Goal: Task Accomplishment & Management: Complete application form

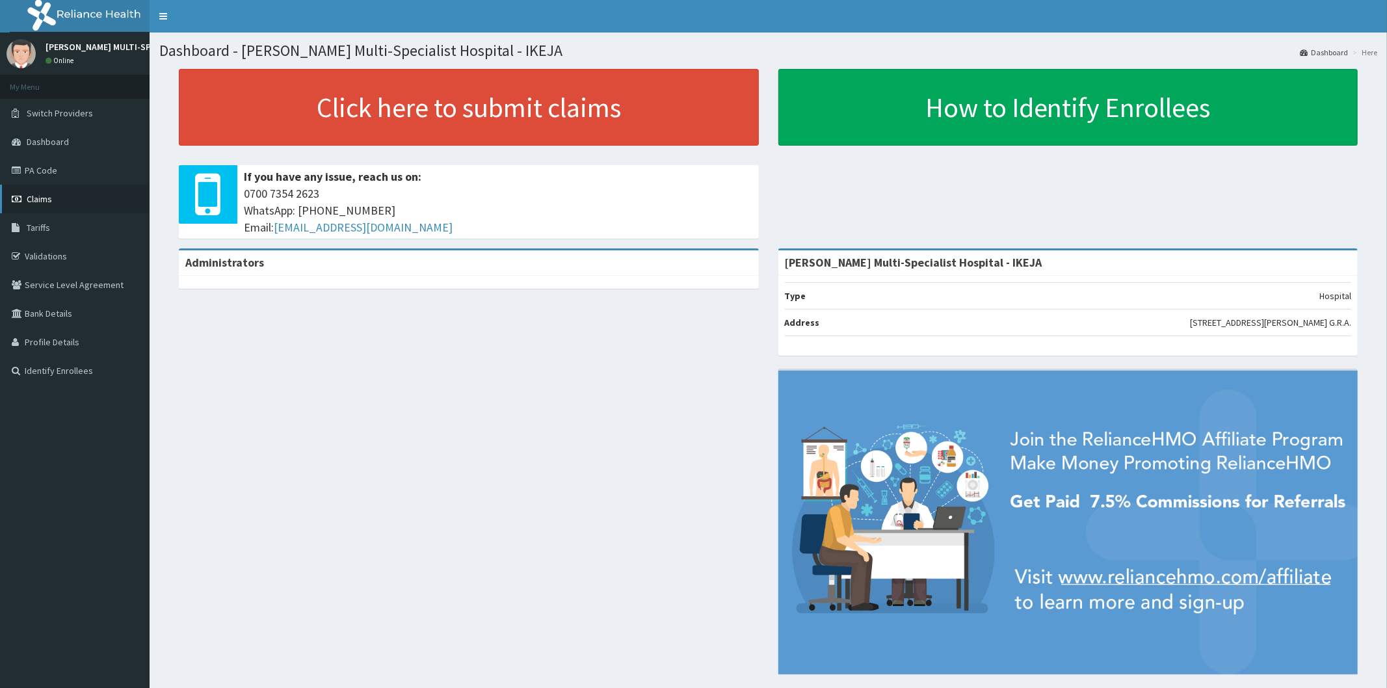
click at [49, 198] on span "Claims" at bounding box center [39, 199] width 25 height 12
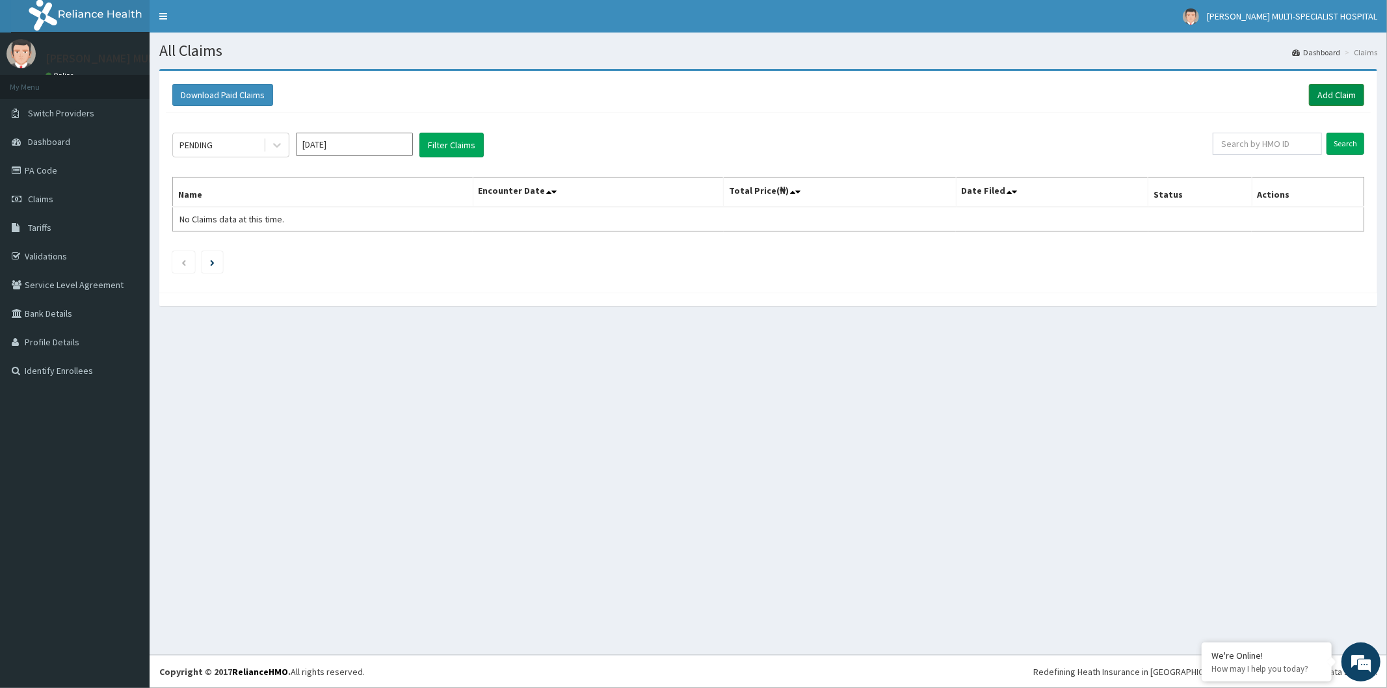
click at [1322, 89] on link "Add Claim" at bounding box center [1336, 95] width 55 height 22
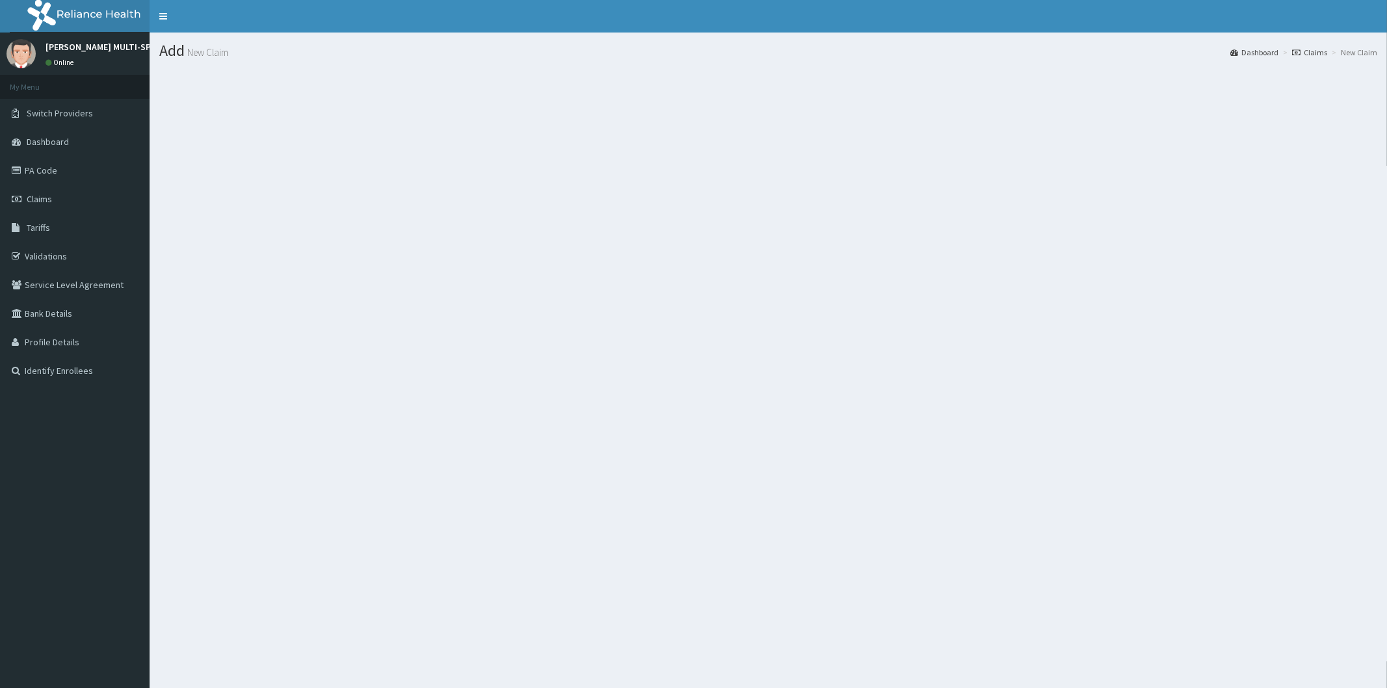
click at [622, 150] on section at bounding box center [769, 140] width 1238 height 163
click at [48, 198] on span "Claims" at bounding box center [39, 199] width 25 height 12
click at [44, 200] on span "Claims" at bounding box center [39, 199] width 25 height 12
click at [861, 168] on section at bounding box center [769, 140] width 1238 height 163
click at [51, 191] on link "Claims" at bounding box center [75, 199] width 150 height 29
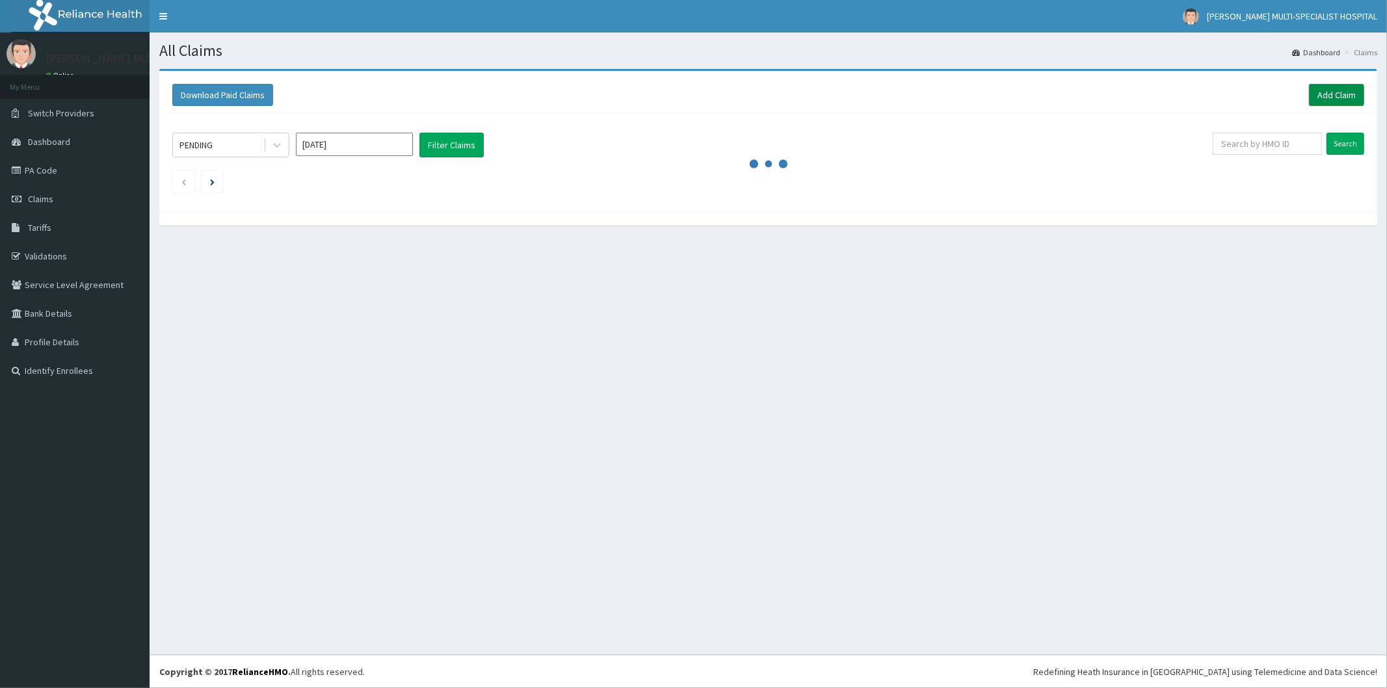
click at [1330, 85] on div "Download Paid Claims Add Claim" at bounding box center [768, 95] width 1205 height 36
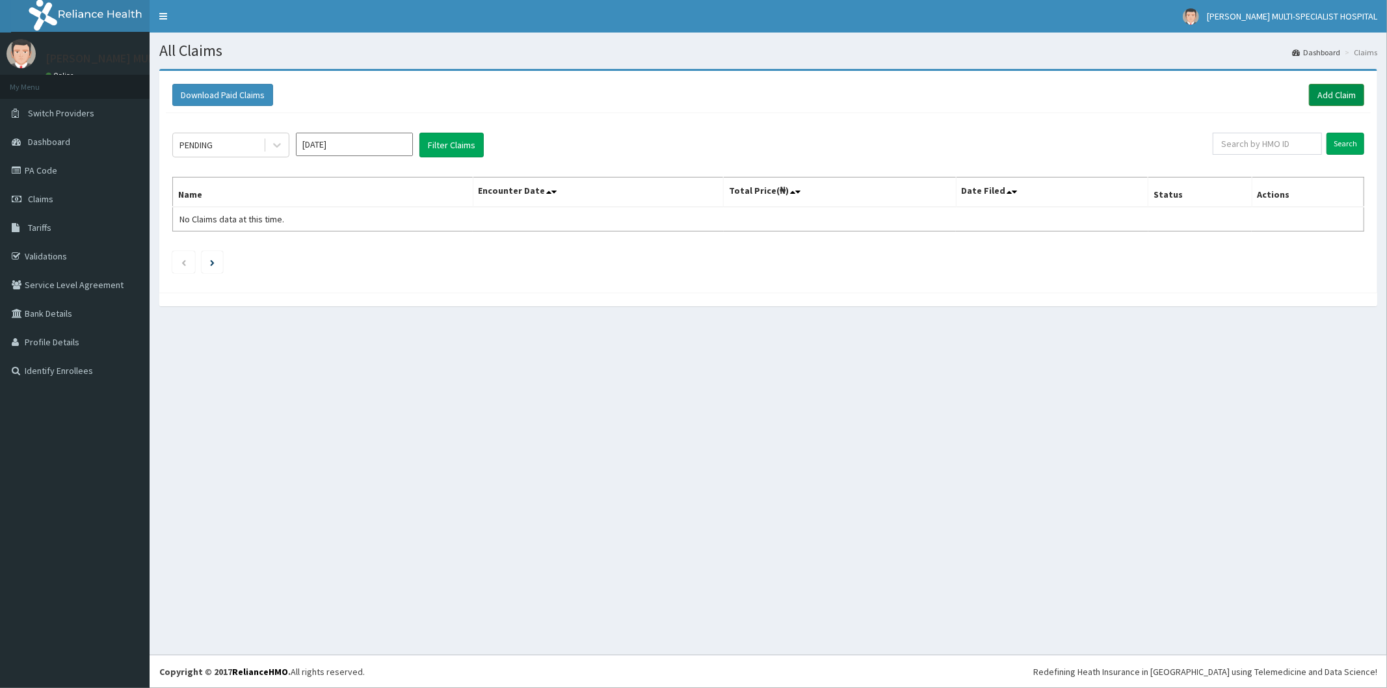
click at [1326, 92] on link "Add Claim" at bounding box center [1336, 95] width 55 height 22
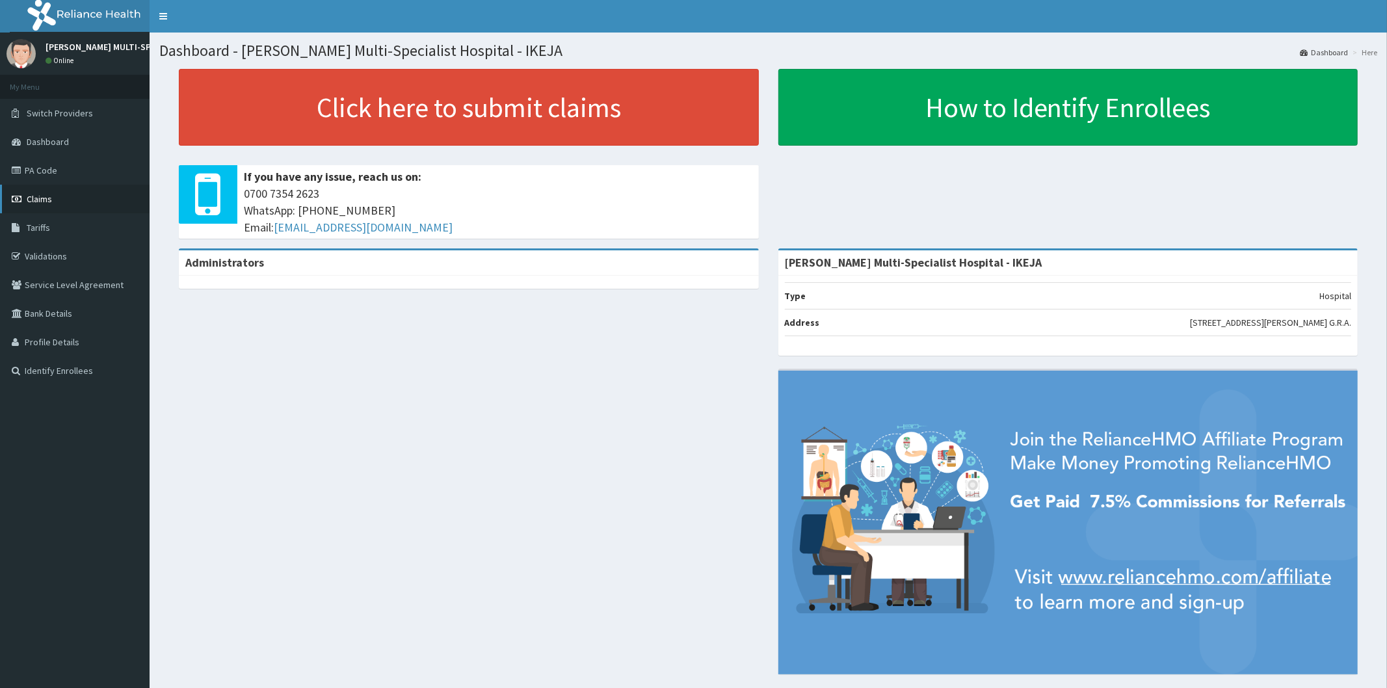
click at [28, 189] on link "Claims" at bounding box center [75, 199] width 150 height 29
click at [31, 193] on link "Claims" at bounding box center [75, 199] width 150 height 29
click at [31, 193] on span "Claims" at bounding box center [39, 199] width 25 height 12
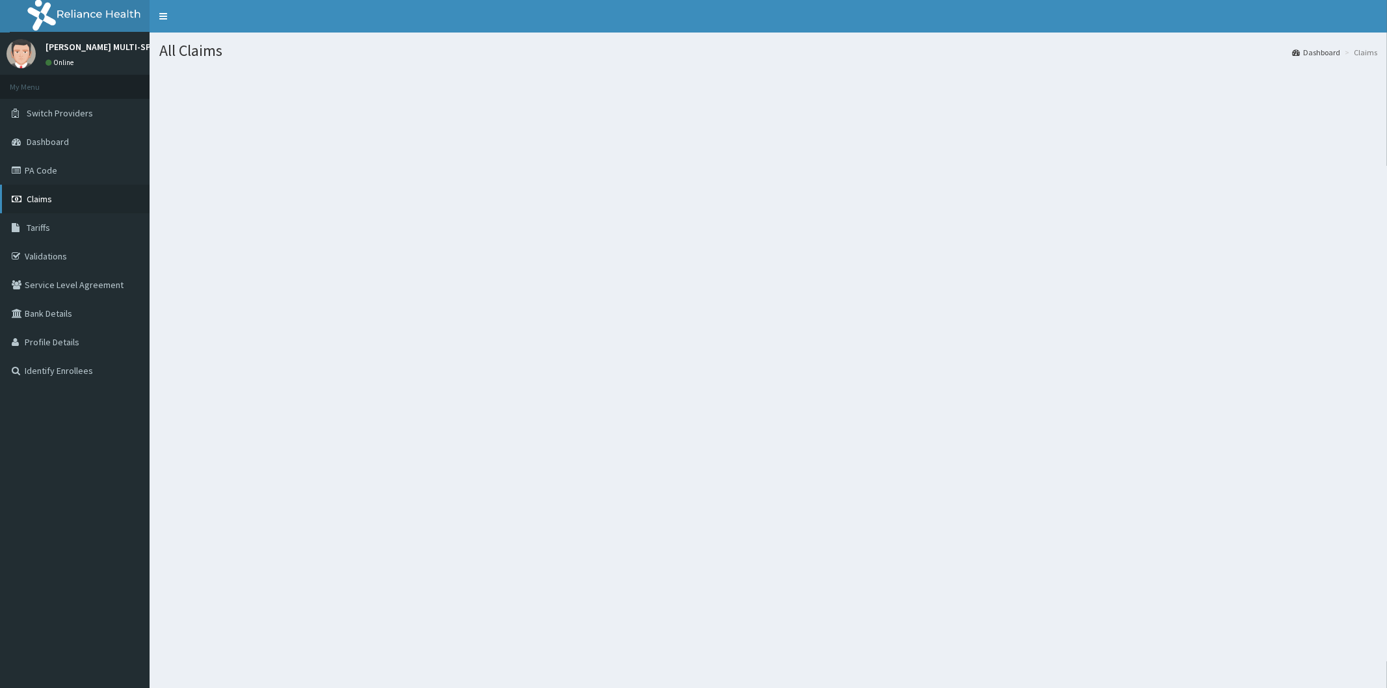
click at [35, 187] on link "Claims" at bounding box center [75, 199] width 150 height 29
click at [42, 198] on span "Claims" at bounding box center [39, 199] width 25 height 12
click at [42, 196] on span "Claims" at bounding box center [39, 199] width 25 height 12
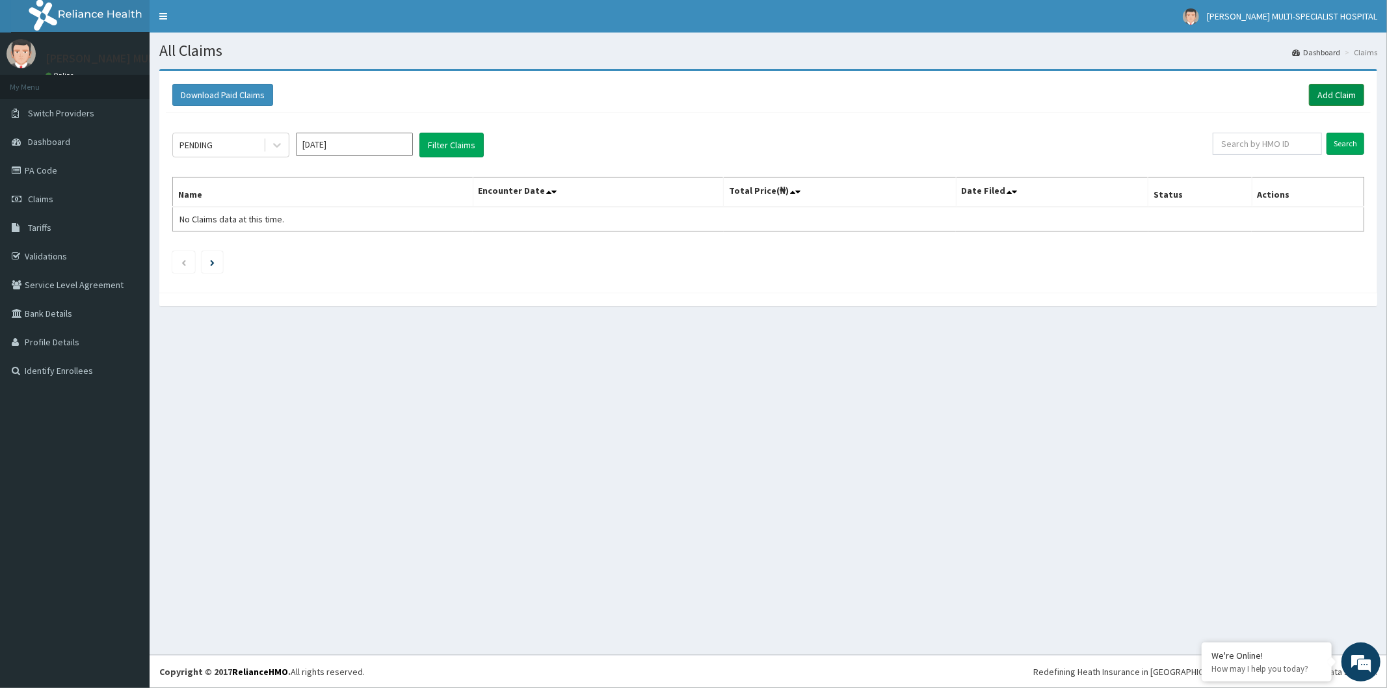
click at [1334, 96] on link "Add Claim" at bounding box center [1336, 95] width 55 height 22
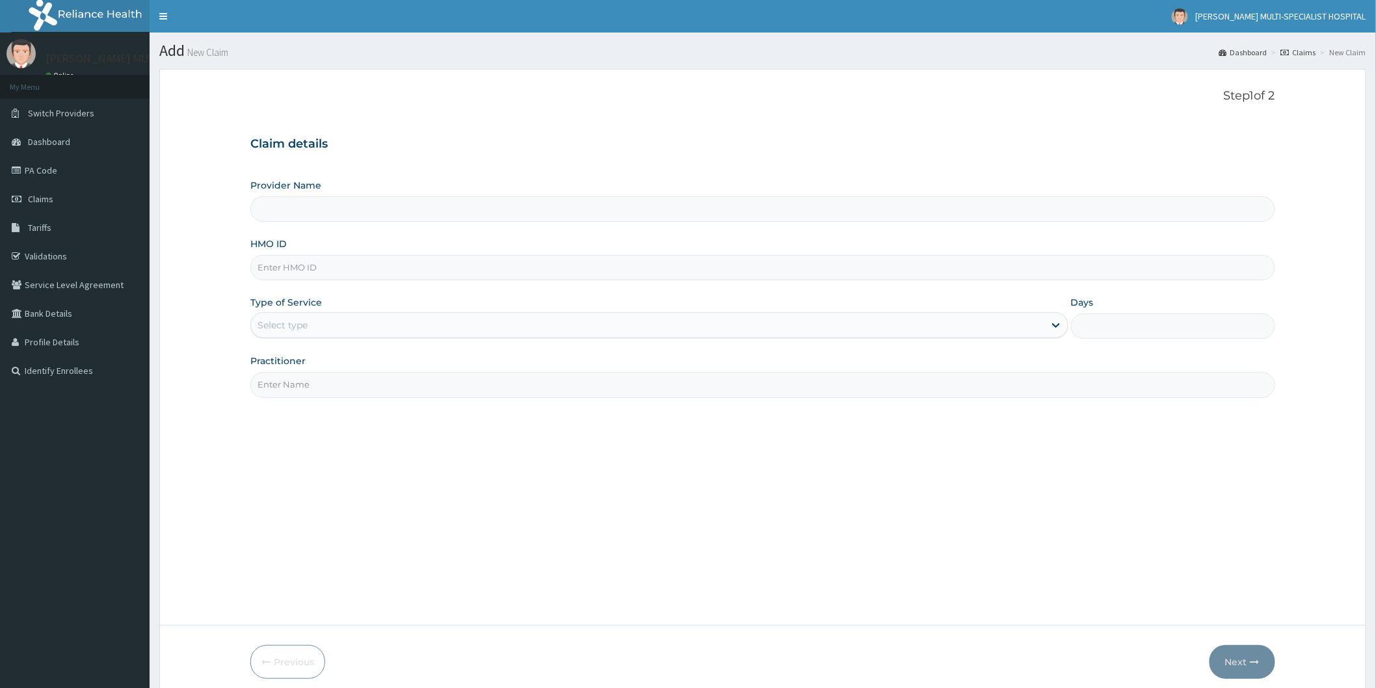
type input "[PERSON_NAME] Multi-Specialist Hospital - IKEJA"
click at [534, 512] on div "Step 1 of 2 Claim details Provider Name [PERSON_NAME] Multi-Specialist Hospital…" at bounding box center [762, 347] width 1025 height 516
click at [424, 265] on input "HMO ID" at bounding box center [762, 267] width 1025 height 25
type input "p"
type input "PA/D5EF6C"
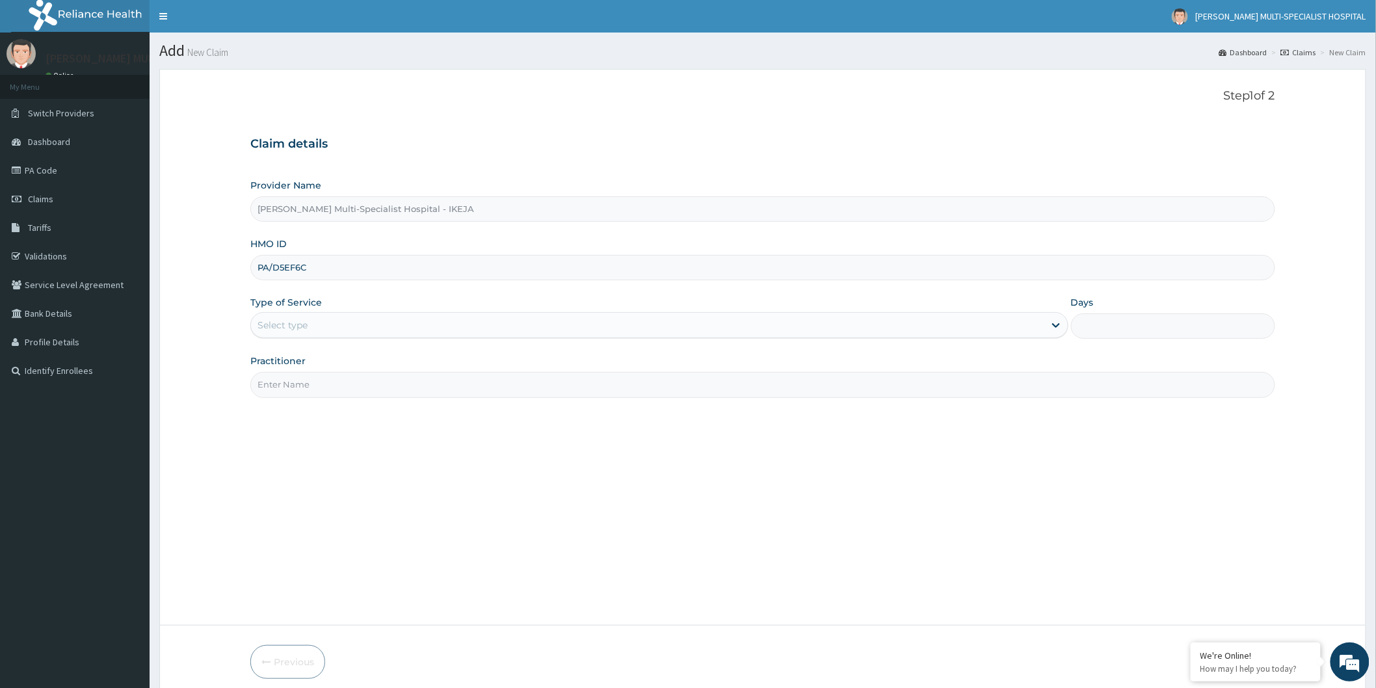
click at [481, 315] on div "Select type" at bounding box center [648, 325] width 794 height 21
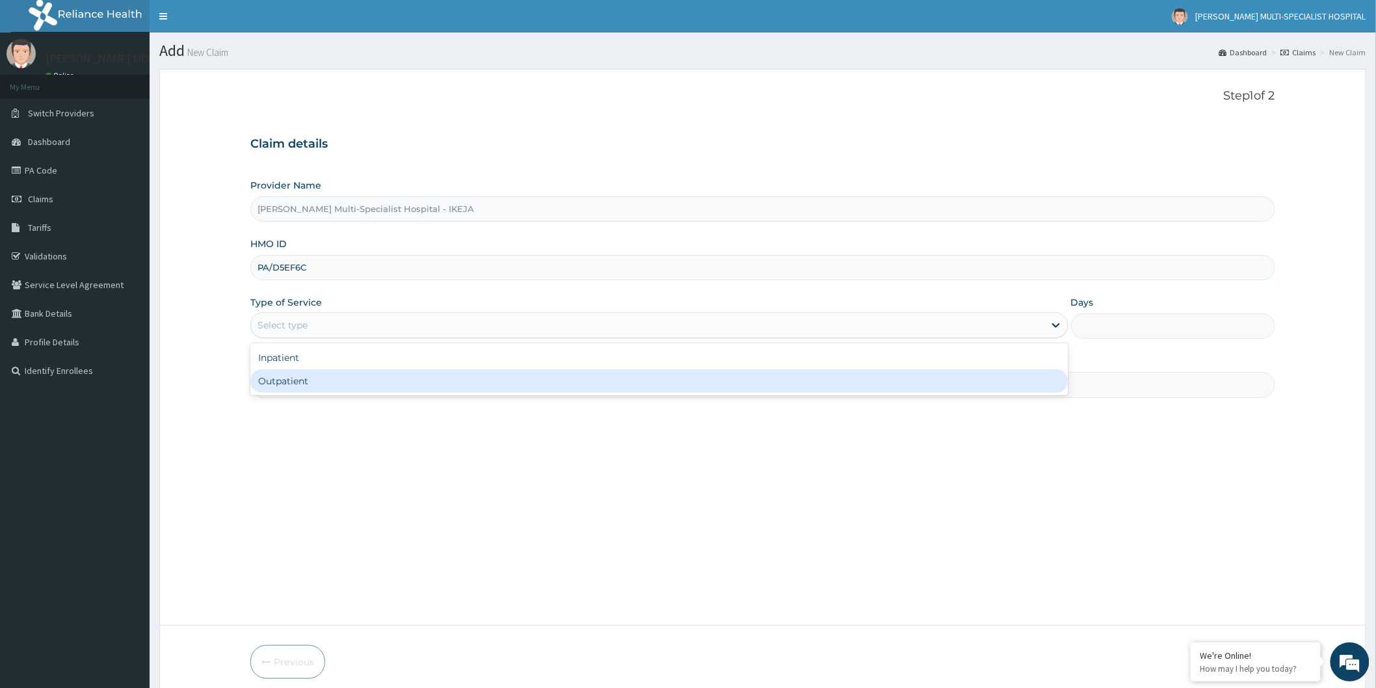
click at [385, 381] on div "Outpatient" at bounding box center [659, 380] width 818 height 23
type input "1"
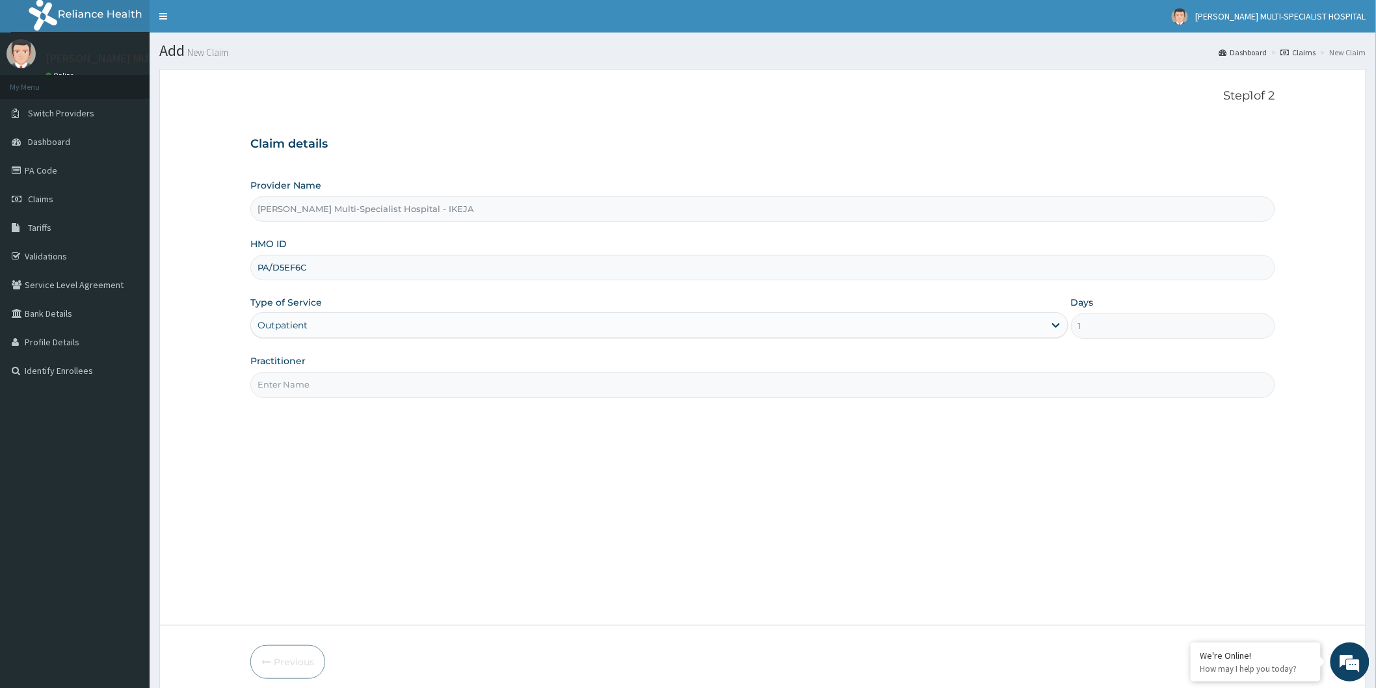
click at [380, 360] on div "Practitioner" at bounding box center [762, 376] width 1025 height 43
drag, startPoint x: 377, startPoint y: 386, endPoint x: 393, endPoint y: 397, distance: 19.1
click at [377, 387] on input "Practitioner" at bounding box center [762, 384] width 1025 height 25
type input "DR MERCY"
drag, startPoint x: 1249, startPoint y: 653, endPoint x: 1123, endPoint y: 626, distance: 128.3
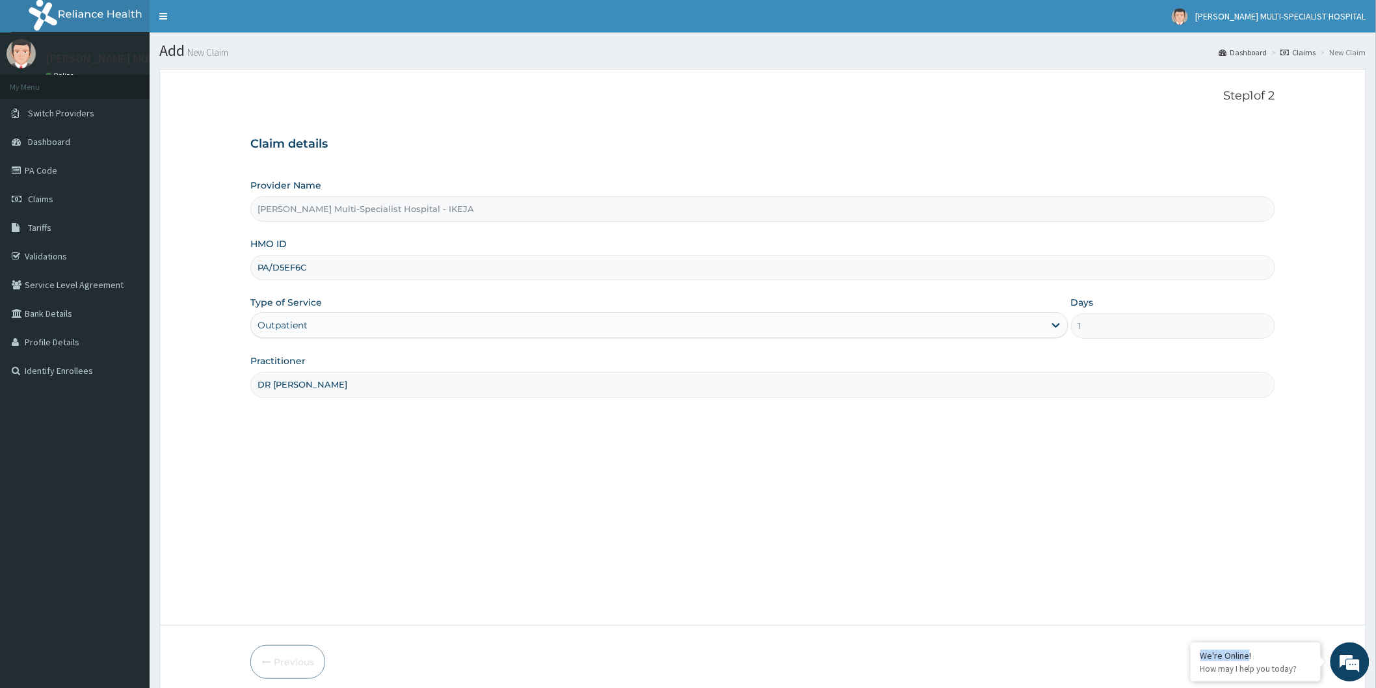
click at [1091, 626] on body "R EL Toggle navigation REDDINGTON MULTI-SPECIALIST HOSPITAL REDDINGTON MULTI-SP…" at bounding box center [688, 371] width 1376 height 742
click at [1191, 646] on em at bounding box center [1190, 643] width 13 height 13
click at [1241, 658] on button "Next" at bounding box center [1243, 662] width 66 height 34
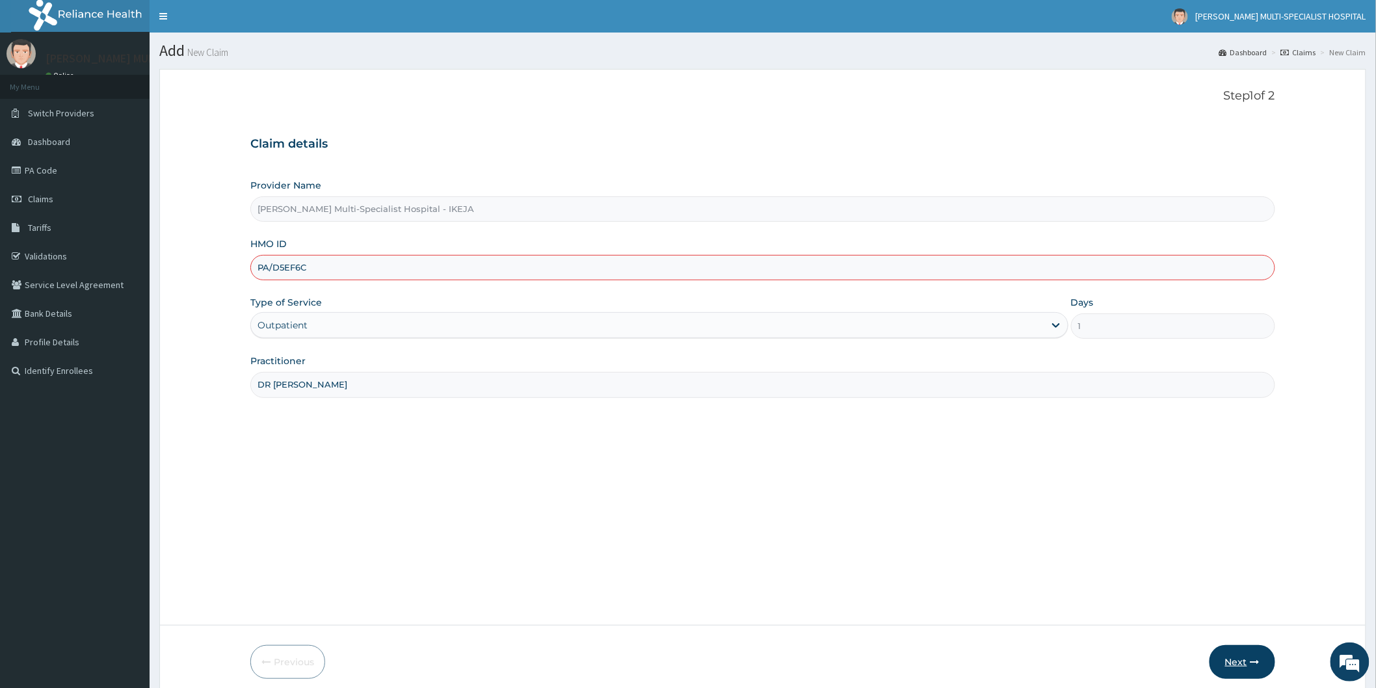
click at [1241, 658] on button "Next" at bounding box center [1243, 662] width 66 height 34
click at [1238, 653] on button "Next" at bounding box center [1243, 662] width 66 height 34
click at [1234, 658] on button "Next" at bounding box center [1243, 662] width 66 height 34
click at [1234, 657] on button "Next" at bounding box center [1243, 662] width 66 height 34
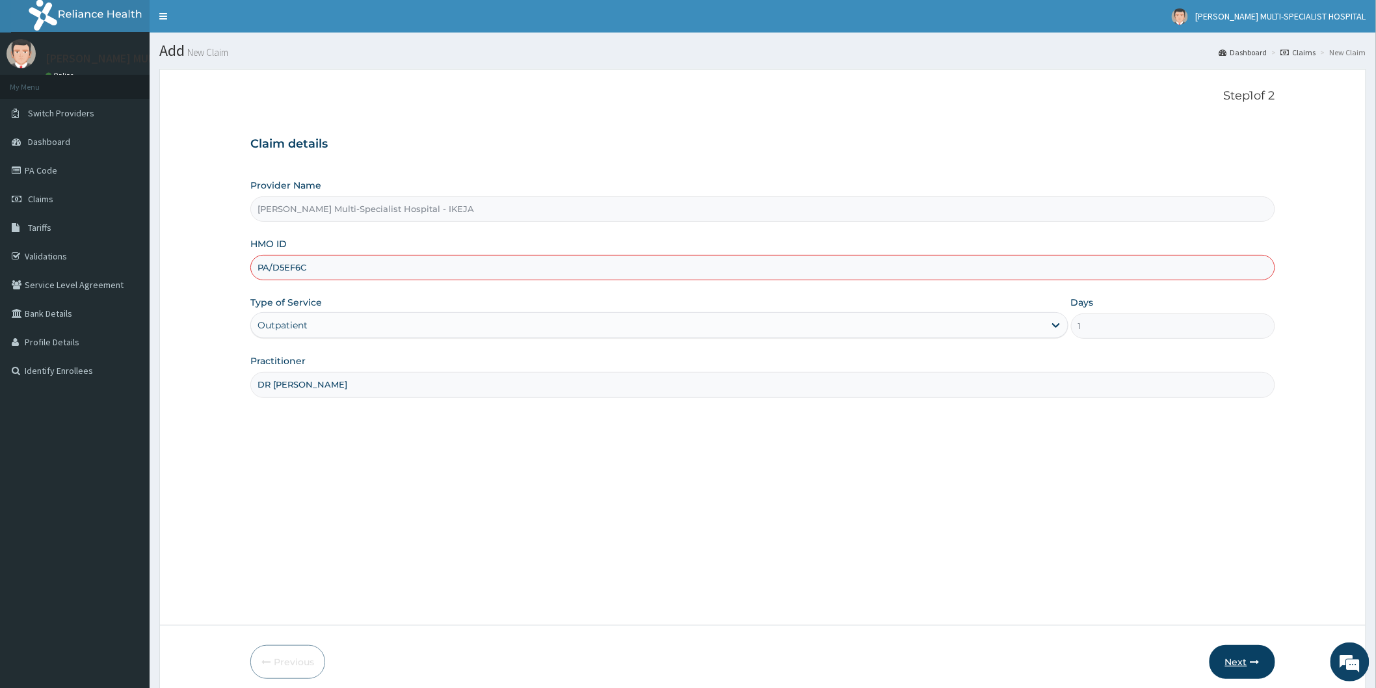
click at [1234, 657] on button "Next" at bounding box center [1243, 662] width 66 height 34
click at [1232, 662] on button "Next" at bounding box center [1243, 662] width 66 height 34
click at [388, 476] on div "Step 1 of 2 Claim details Provider Name Reddington Multi-Specialist Hospital - …" at bounding box center [762, 347] width 1025 height 516
drag, startPoint x: 333, startPoint y: 264, endPoint x: 135, endPoint y: 239, distance: 199.9
click at [135, 239] on div "R EL Toggle navigation REDDINGTON MULTI-SPECIALIST HOSPITAL REDDINGTON MULTI-SP…" at bounding box center [688, 371] width 1376 height 742
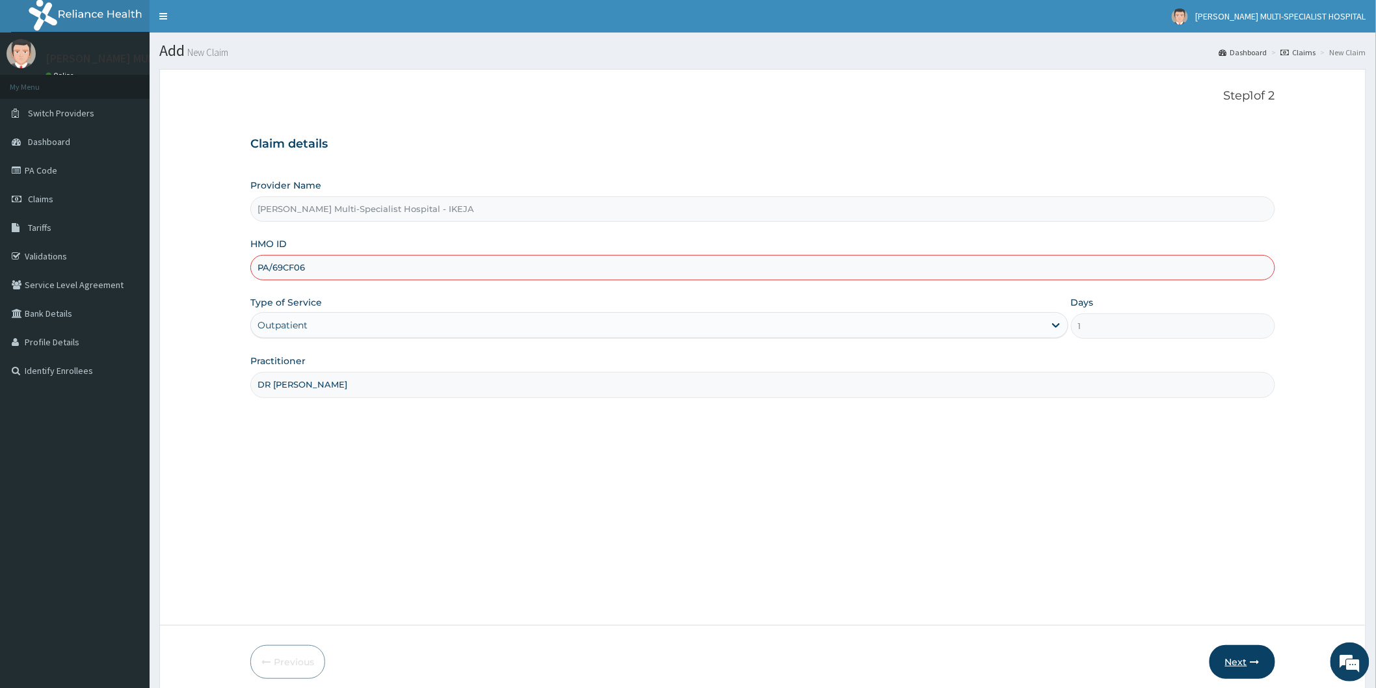
click at [1233, 660] on button "Next" at bounding box center [1243, 662] width 66 height 34
click at [1232, 660] on button "Next" at bounding box center [1243, 662] width 66 height 34
drag, startPoint x: 348, startPoint y: 260, endPoint x: 185, endPoint y: 241, distance: 164.4
click at [185, 241] on form "Step 1 of 2 Claim details Provider Name Reddington Multi-Specialist Hospital - …" at bounding box center [762, 384] width 1207 height 630
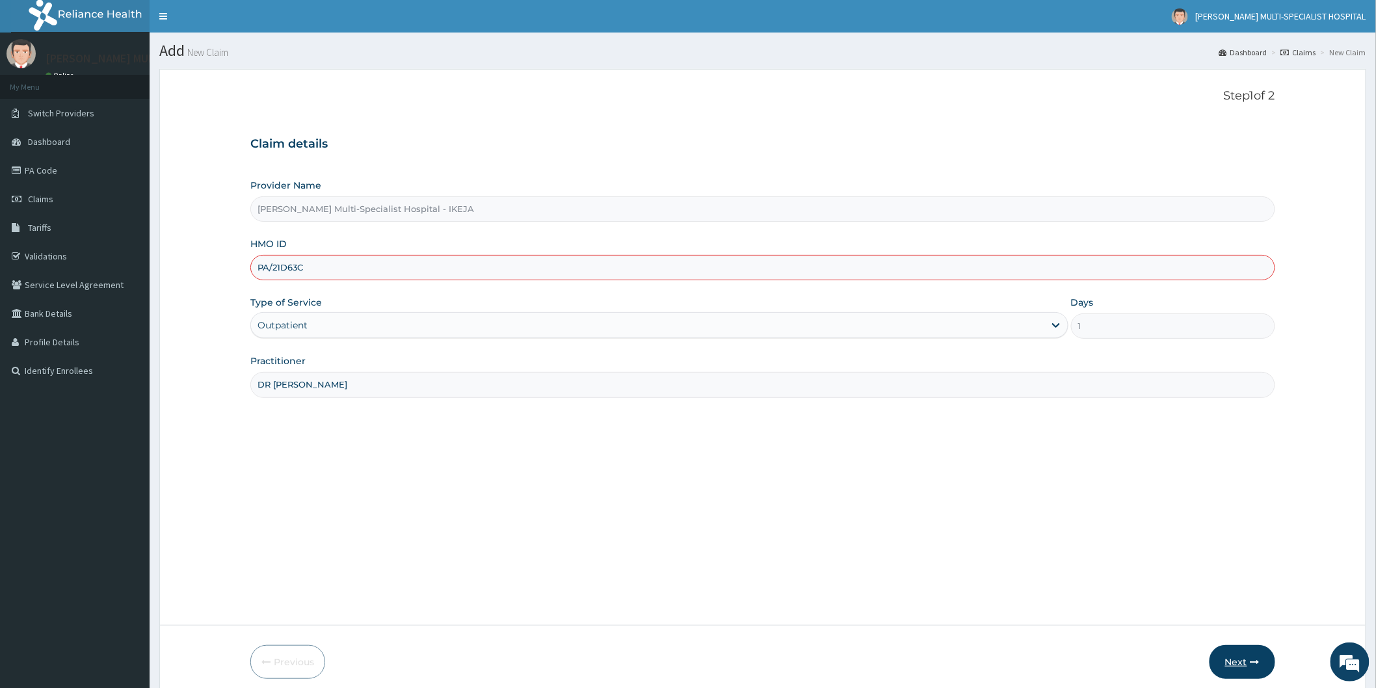
click at [1237, 656] on button "Next" at bounding box center [1243, 662] width 66 height 34
click at [1244, 661] on button "Next" at bounding box center [1243, 662] width 66 height 34
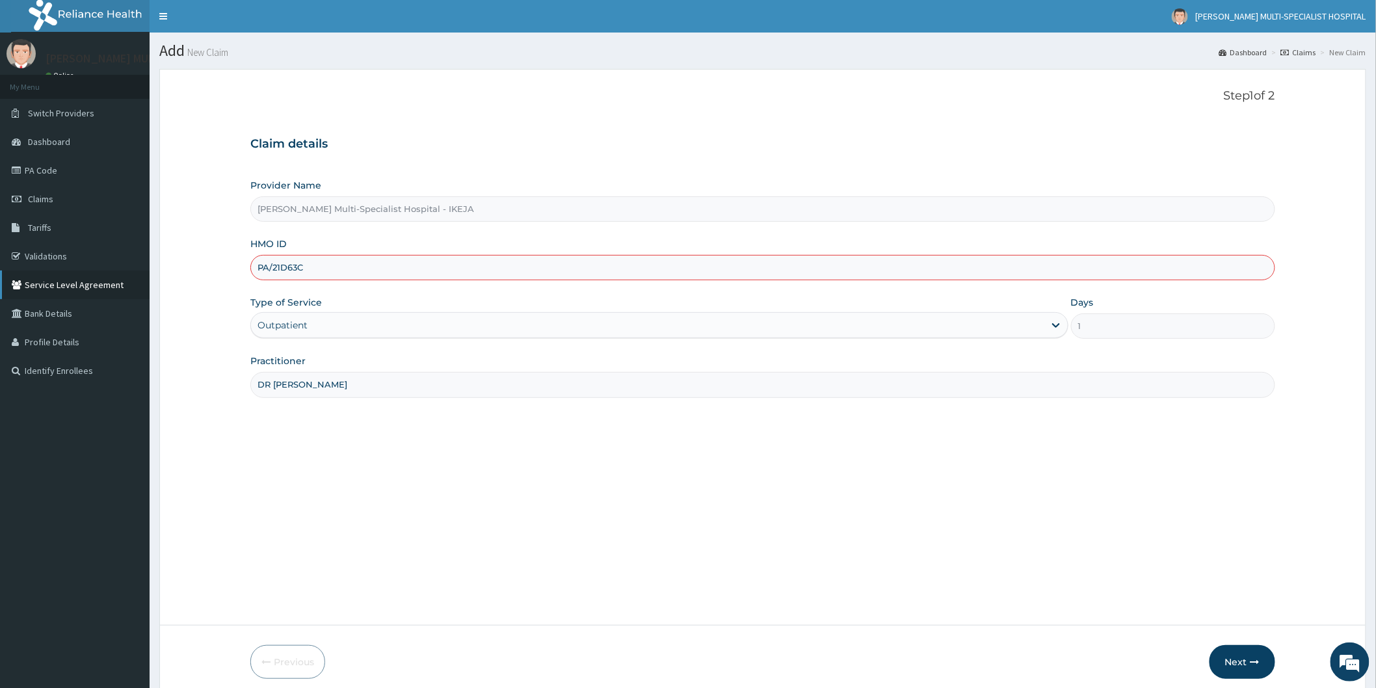
drag, startPoint x: 358, startPoint y: 271, endPoint x: 75, endPoint y: 272, distance: 283.0
click at [77, 272] on div "R EL Toggle navigation REDDINGTON MULTI-SPECIALIST HOSPITAL REDDINGTON MULTI-SP…" at bounding box center [688, 371] width 1376 height 742
drag, startPoint x: 1243, startPoint y: 656, endPoint x: 1213, endPoint y: 662, distance: 30.6
click at [1240, 658] on button "Next" at bounding box center [1243, 662] width 66 height 34
drag, startPoint x: 1254, startPoint y: 681, endPoint x: 1240, endPoint y: 644, distance: 39.7
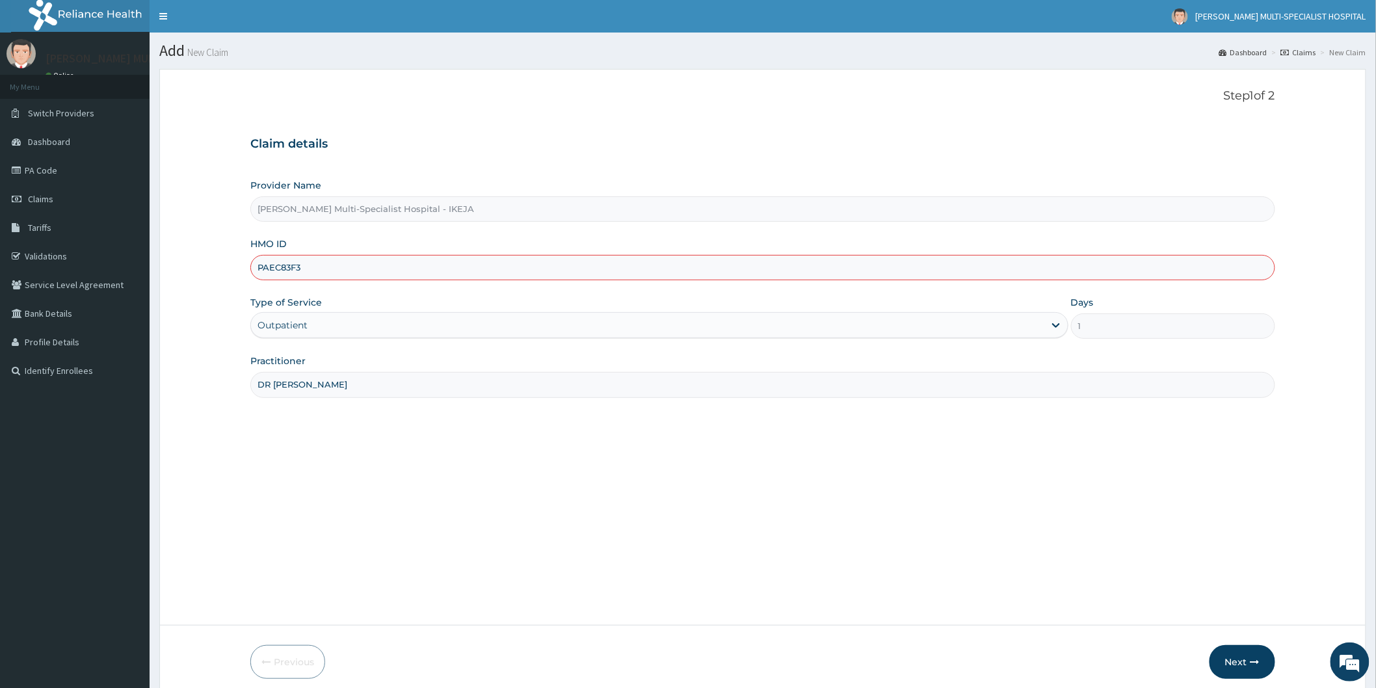
click at [1254, 675] on form "Step 1 of 2 Claim details Provider Name Reddington Multi-Specialist Hospital - …" at bounding box center [762, 384] width 1207 height 630
click at [1239, 655] on button "Next" at bounding box center [1243, 662] width 66 height 34
click at [1238, 655] on button "Next" at bounding box center [1243, 662] width 66 height 34
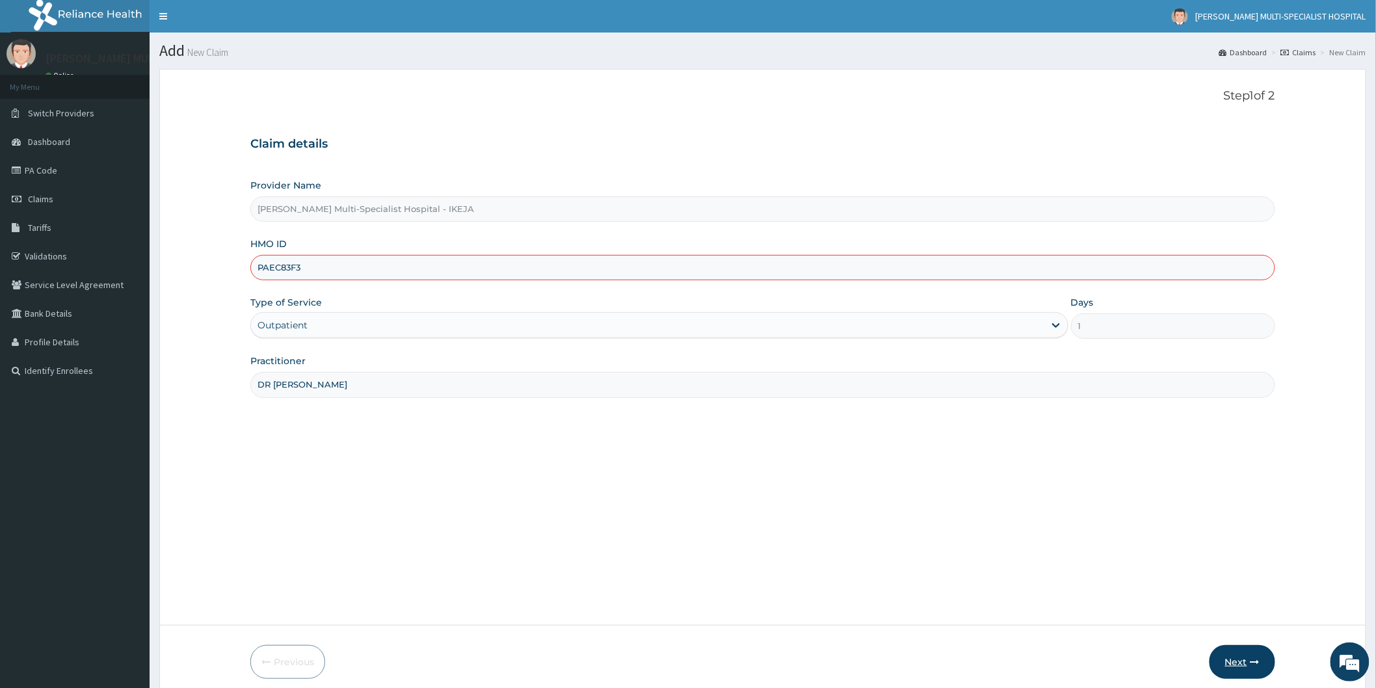
click at [1238, 655] on button "Next" at bounding box center [1243, 662] width 66 height 34
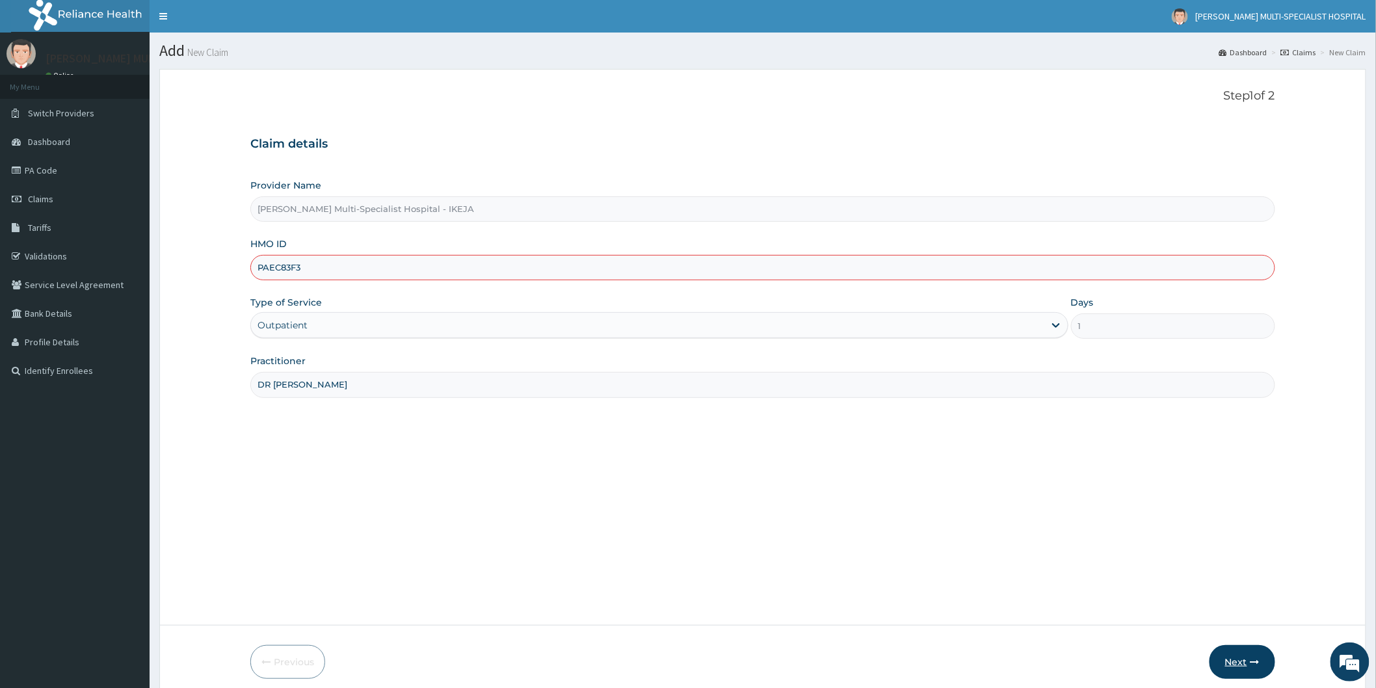
click at [1238, 655] on button "Next" at bounding box center [1243, 662] width 66 height 34
click at [269, 263] on input "PAEC83F3" at bounding box center [762, 267] width 1025 height 25
click at [1225, 653] on button "Next" at bounding box center [1243, 662] width 66 height 34
click at [1227, 658] on button "Next" at bounding box center [1243, 662] width 66 height 34
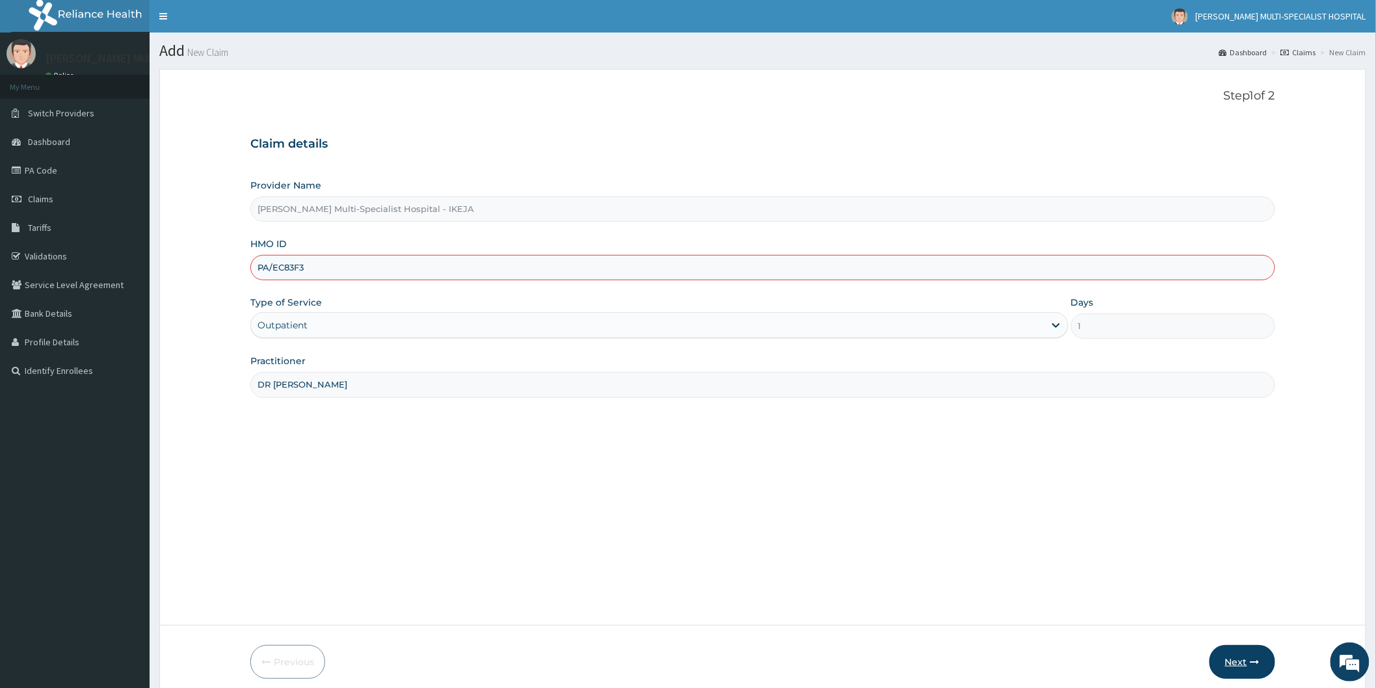
click at [1227, 658] on button "Next" at bounding box center [1243, 662] width 66 height 34
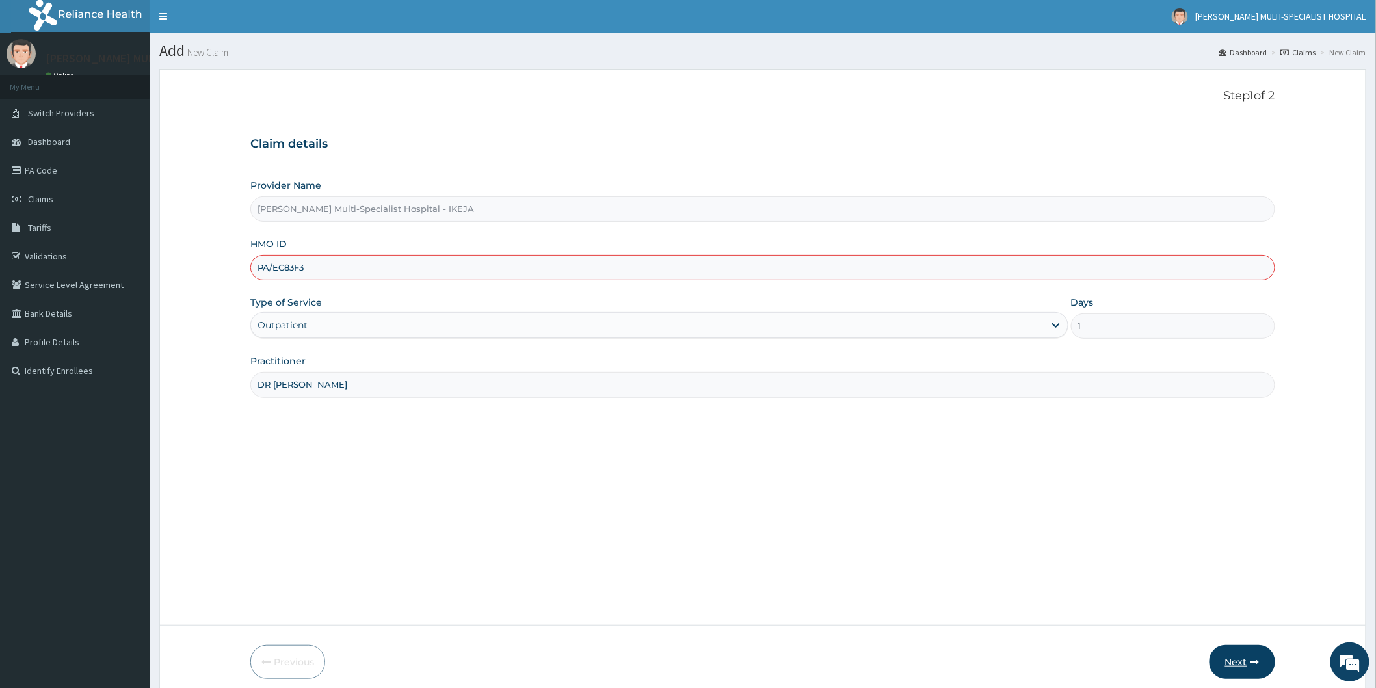
click at [1227, 658] on button "Next" at bounding box center [1243, 662] width 66 height 34
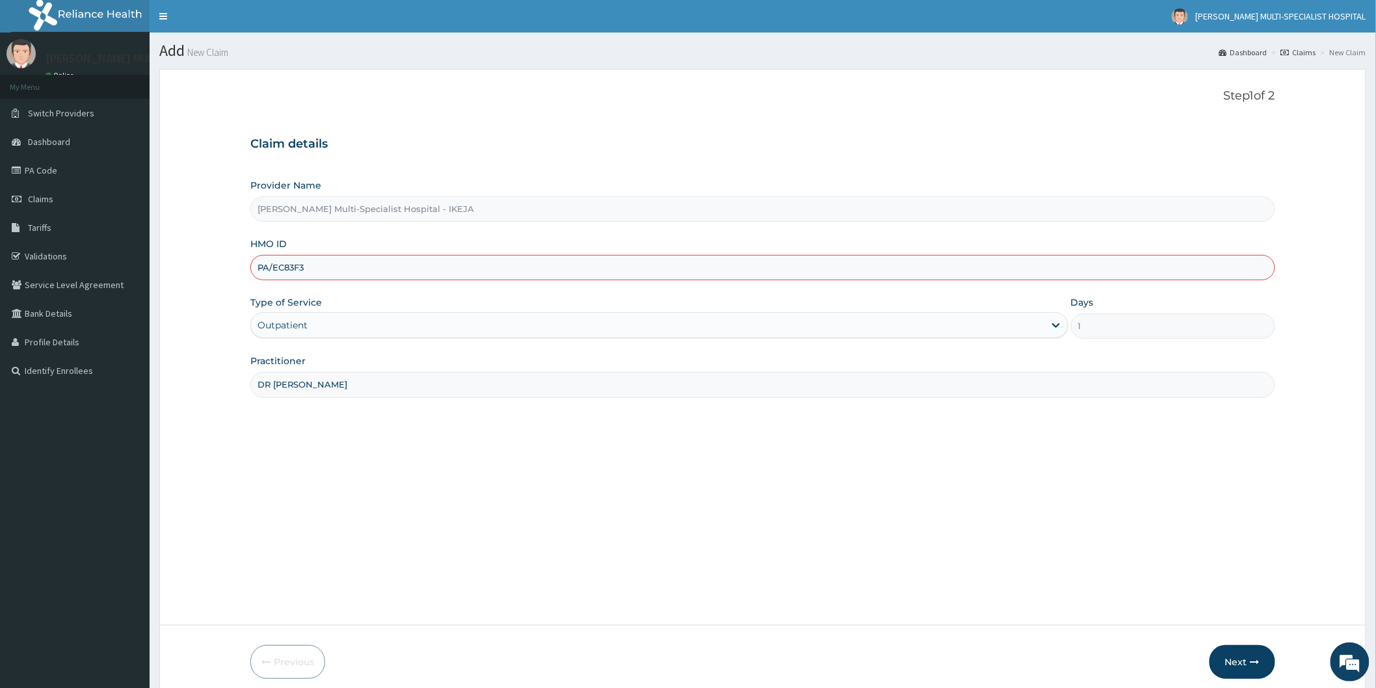
click at [327, 264] on input "PA/EC83F3" at bounding box center [762, 267] width 1025 height 25
type input "PA/ZEA32D"
click at [1244, 664] on button "Next" at bounding box center [1243, 662] width 66 height 34
click at [1234, 658] on button "Next" at bounding box center [1243, 662] width 66 height 34
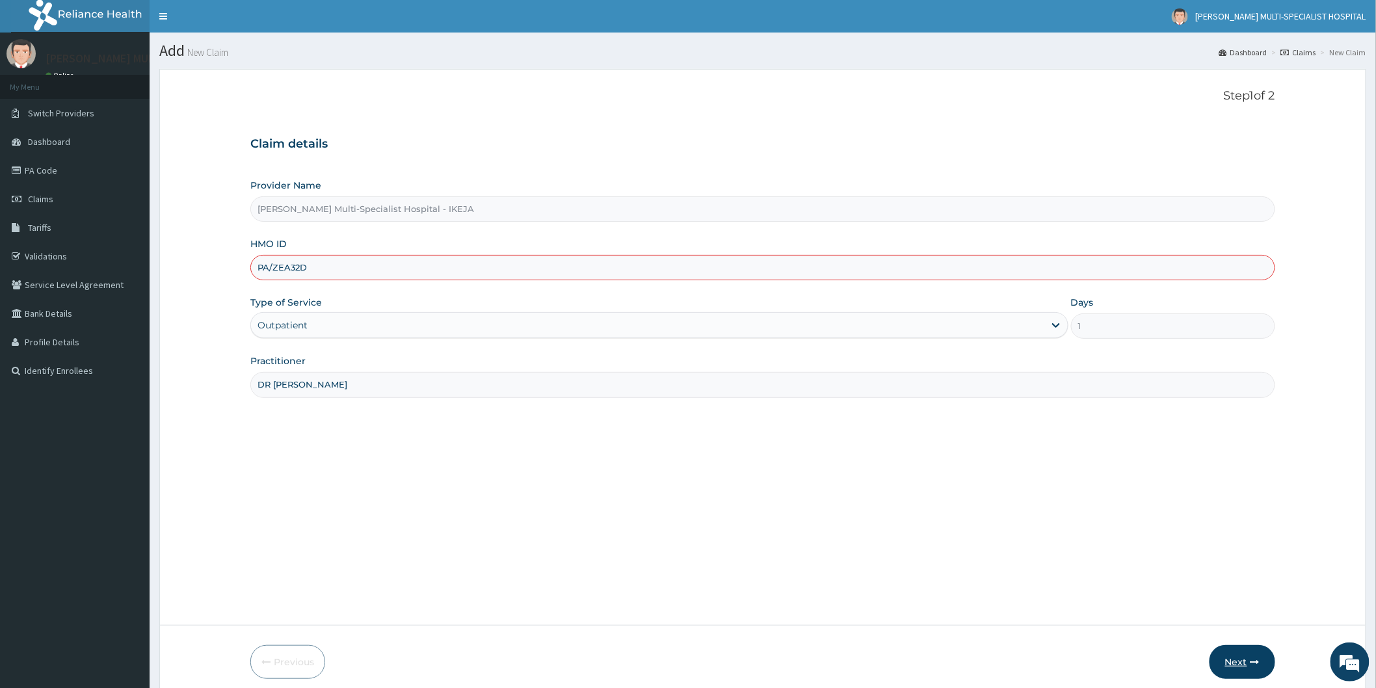
click at [1234, 658] on button "Next" at bounding box center [1243, 662] width 66 height 34
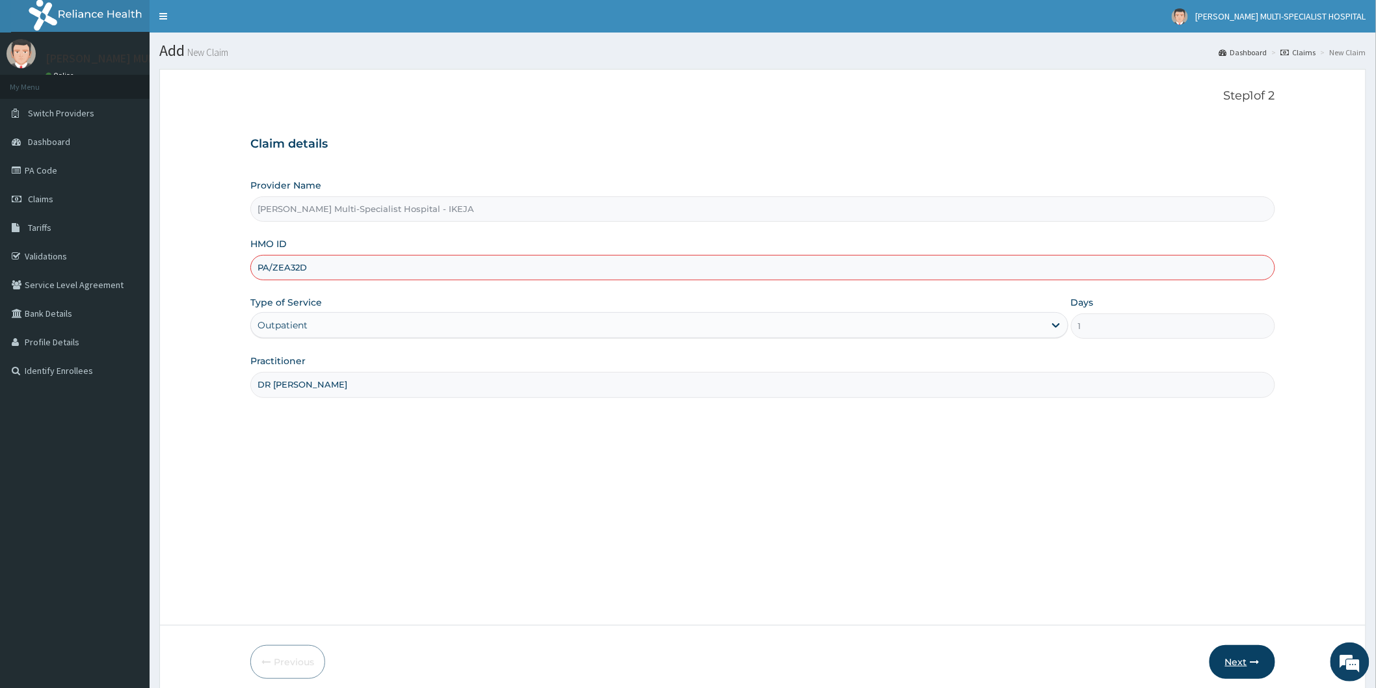
click at [1234, 658] on button "Next" at bounding box center [1243, 662] width 66 height 34
click at [1246, 654] on button "Next" at bounding box center [1243, 662] width 66 height 34
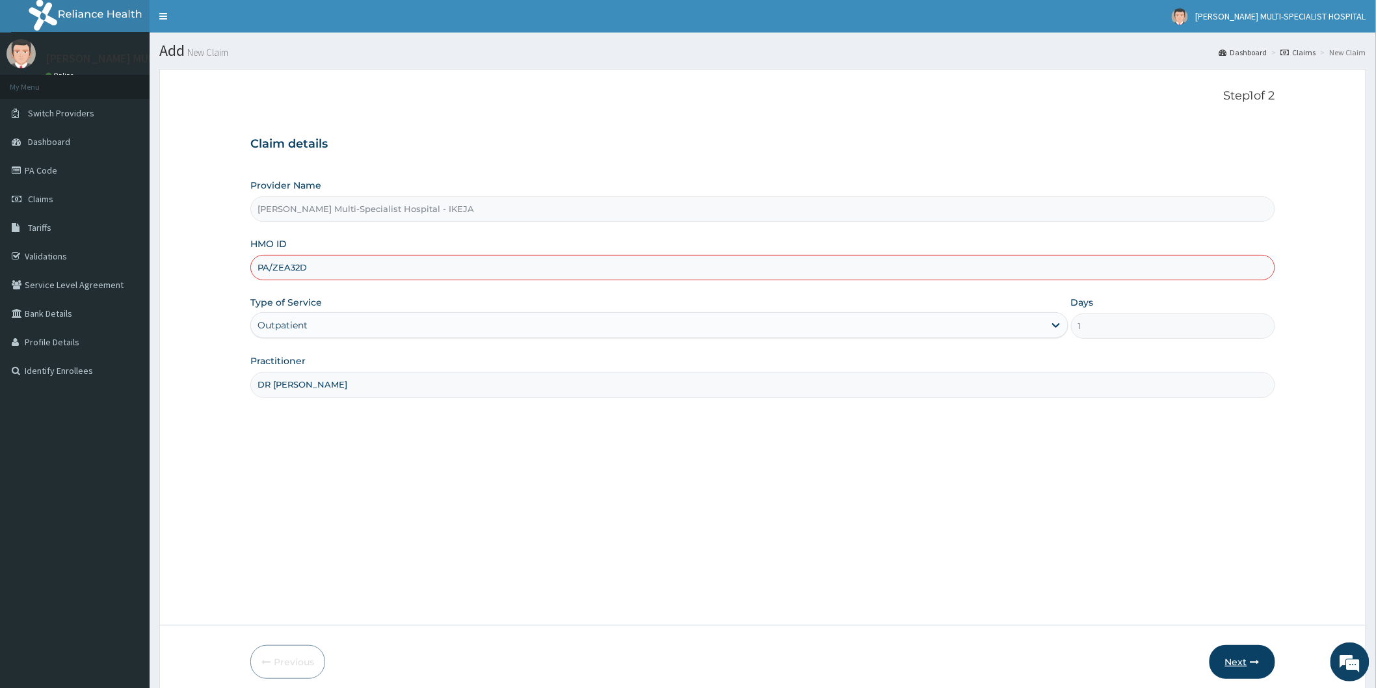
click at [1246, 654] on button "Next" at bounding box center [1243, 662] width 66 height 34
click at [50, 191] on link "Claims" at bounding box center [75, 199] width 150 height 29
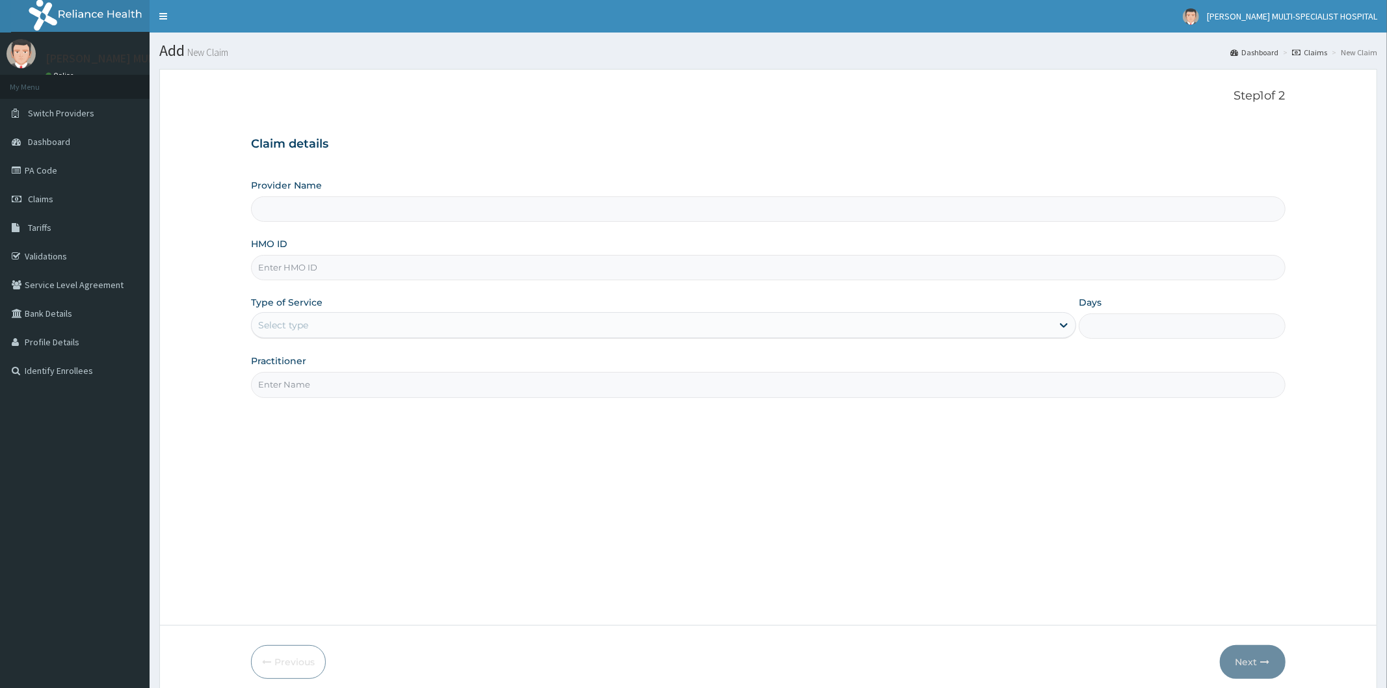
type input "[PERSON_NAME] Multi-Specialist Hospital - IKEJA"
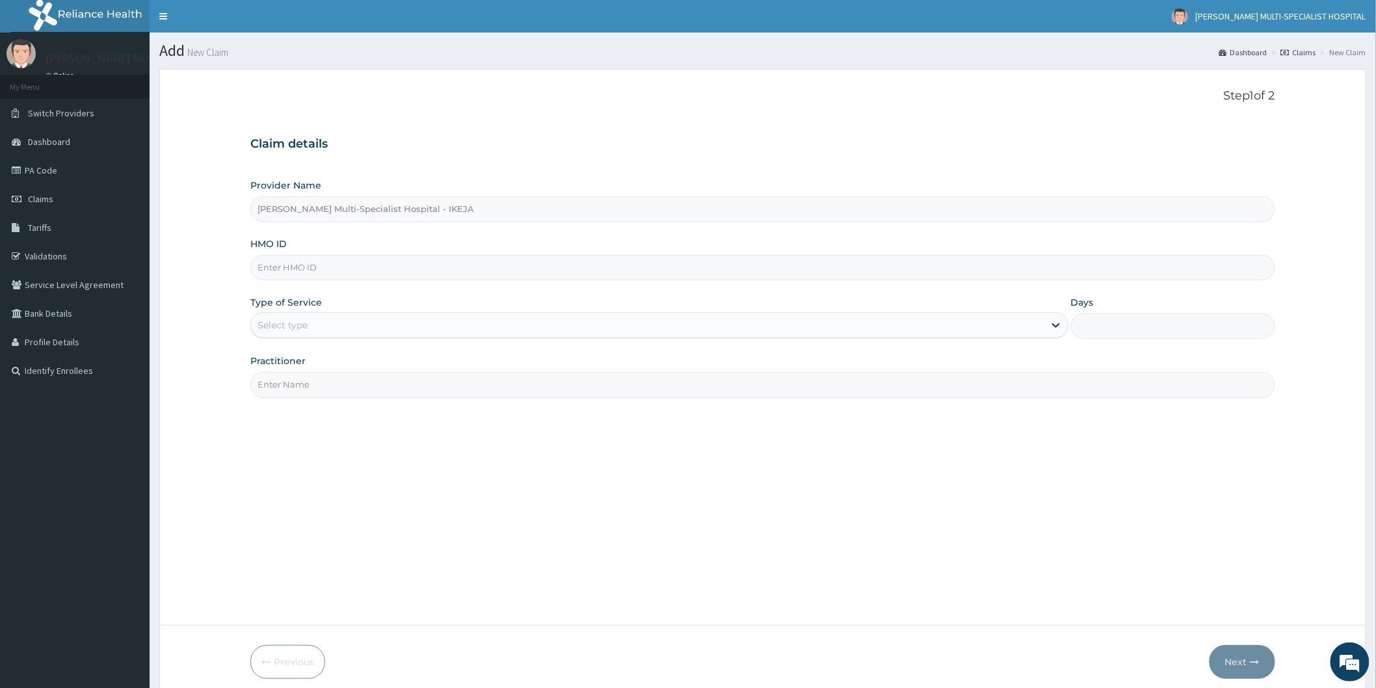
click at [367, 265] on input "HMO ID" at bounding box center [762, 267] width 1025 height 25
type input "R"
type input "PA/21D63C"
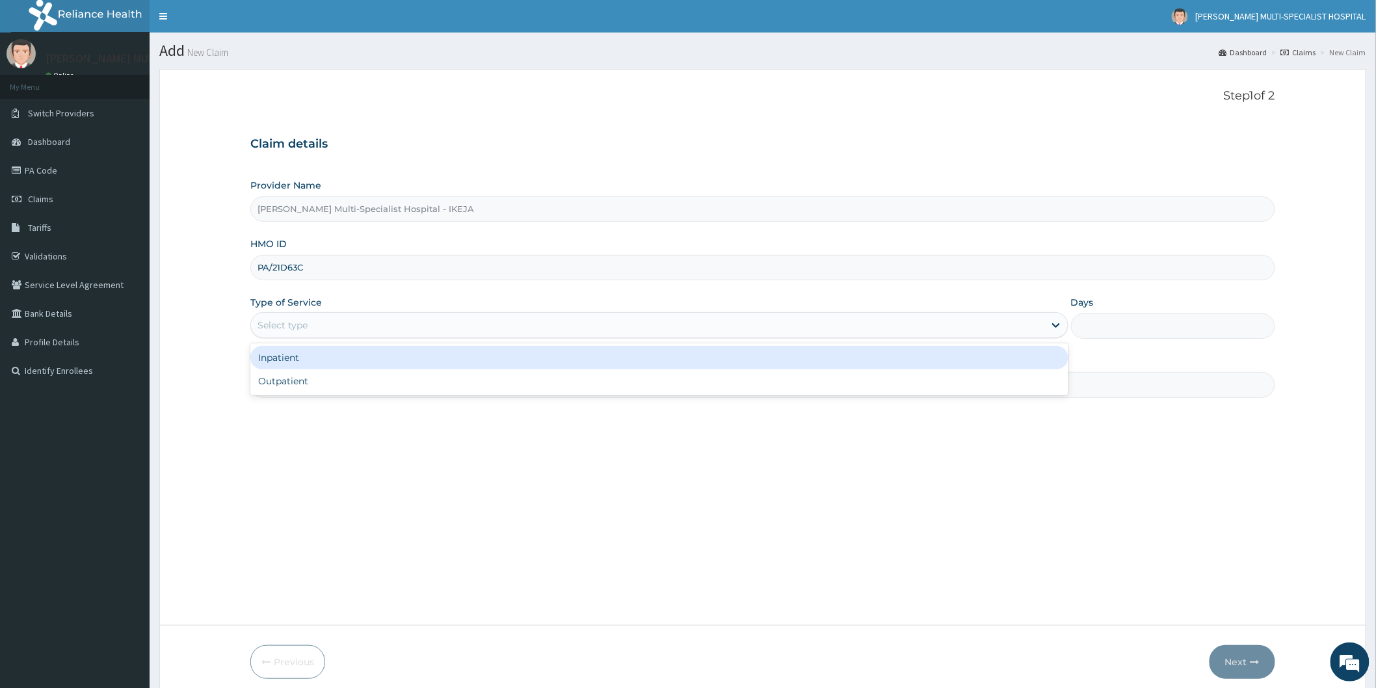
drag, startPoint x: 321, startPoint y: 322, endPoint x: 551, endPoint y: 408, distance: 245.8
click at [321, 323] on div "Select type" at bounding box center [648, 325] width 794 height 21
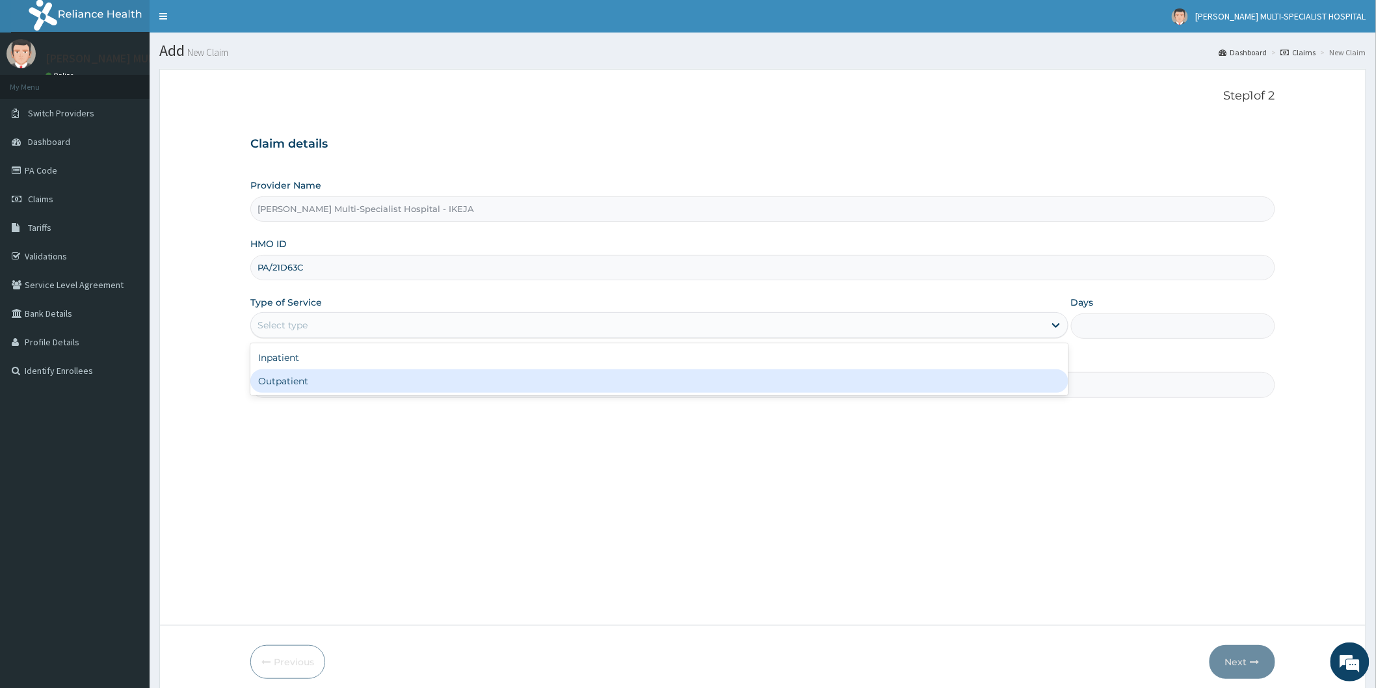
click at [717, 371] on div "Outpatient" at bounding box center [659, 380] width 818 height 23
type input "1"
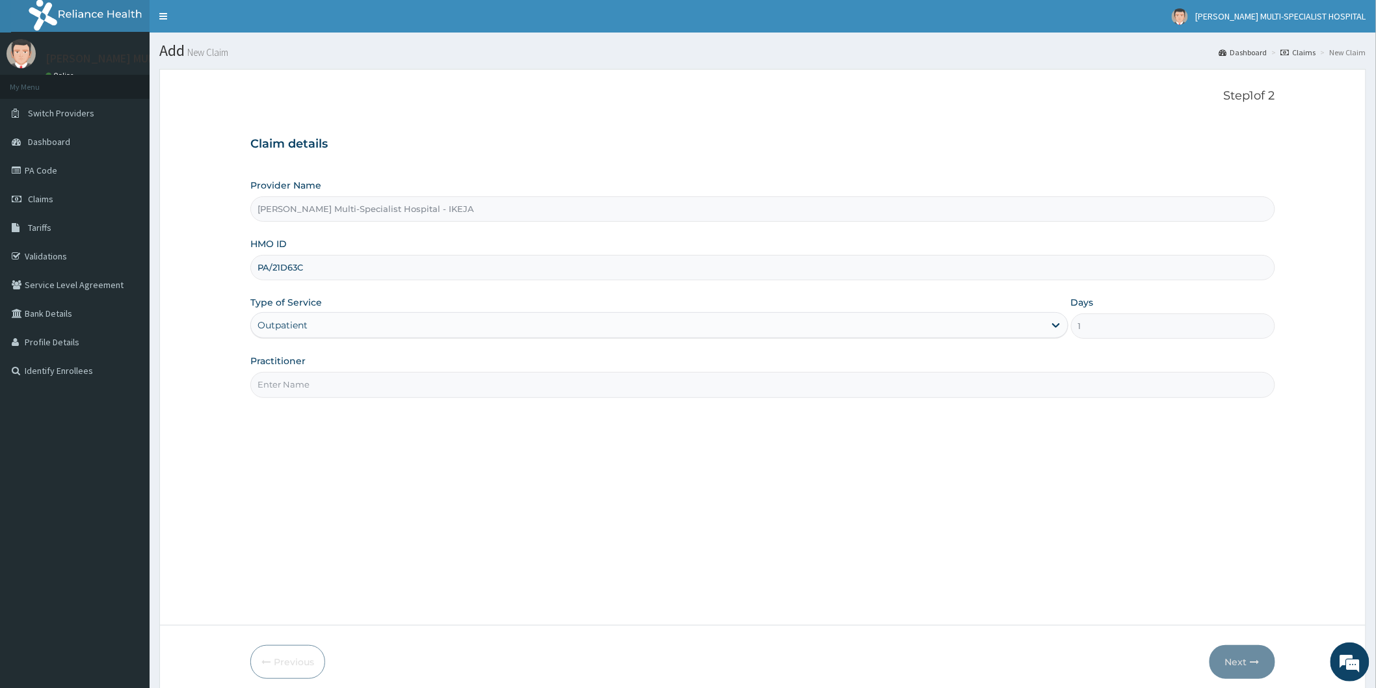
click at [339, 387] on input "Practitioner" at bounding box center [762, 384] width 1025 height 25
type input "DR MERCY"
click at [1249, 660] on button "Next" at bounding box center [1243, 662] width 66 height 34
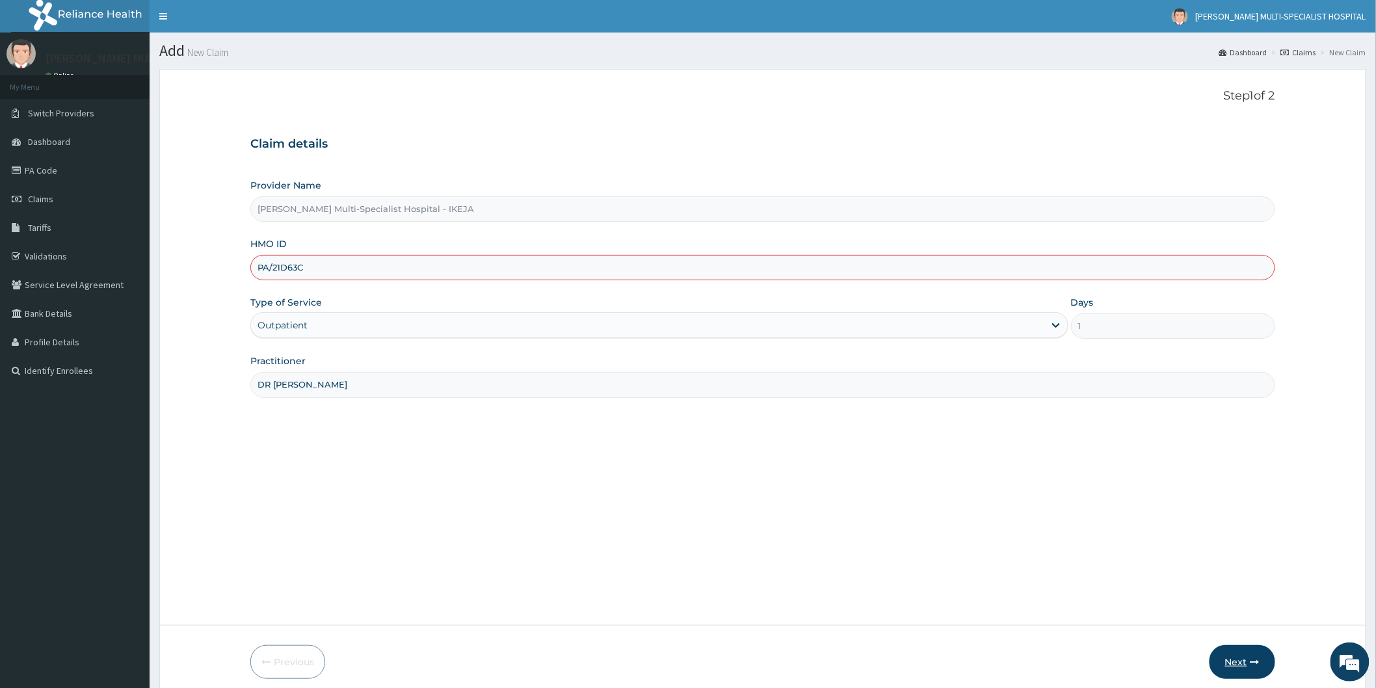
click at [1249, 660] on button "Next" at bounding box center [1243, 662] width 66 height 34
click at [1247, 660] on button "Next" at bounding box center [1243, 662] width 66 height 34
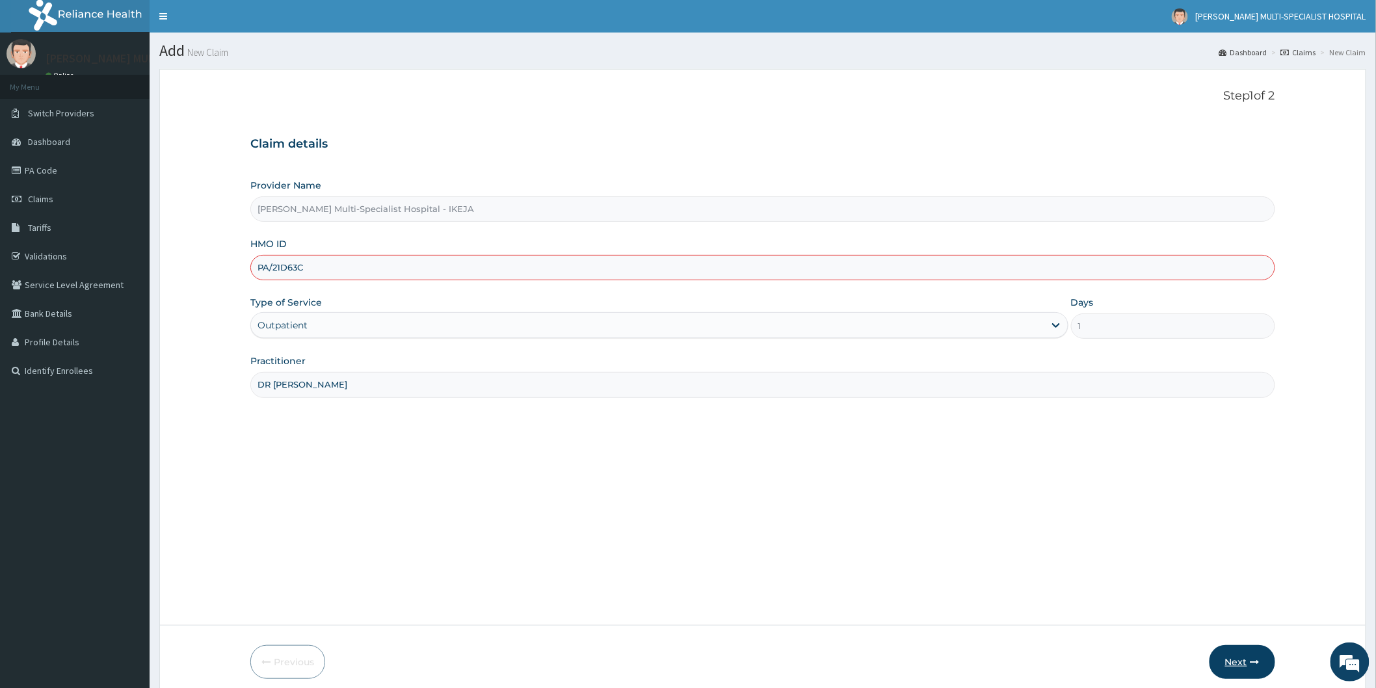
click at [1233, 660] on button "Next" at bounding box center [1243, 662] width 66 height 34
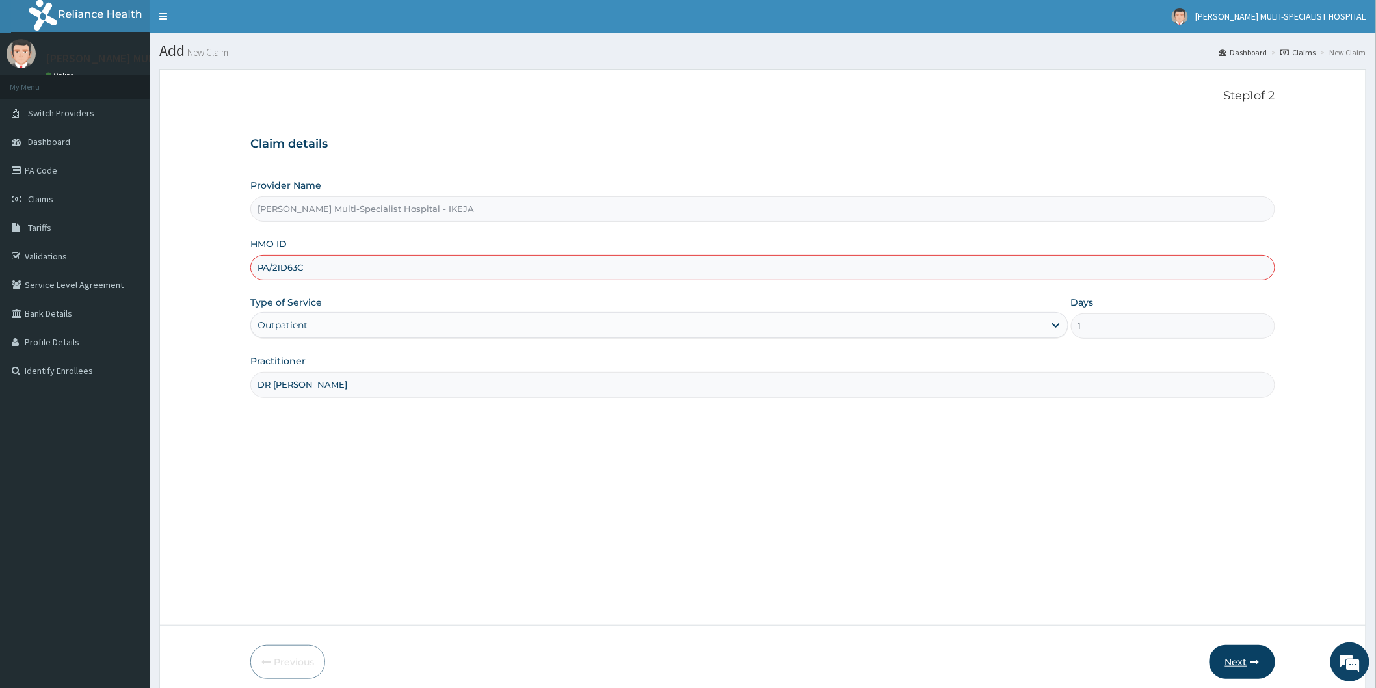
click at [1233, 660] on button "Next" at bounding box center [1243, 662] width 66 height 34
click at [643, 539] on div "Step 1 of 2 Claim details Provider Name Reddington Multi-Specialist Hospital - …" at bounding box center [762, 347] width 1025 height 516
click at [1237, 658] on button "Next" at bounding box center [1243, 662] width 66 height 34
click at [1240, 654] on button "Next" at bounding box center [1243, 662] width 66 height 34
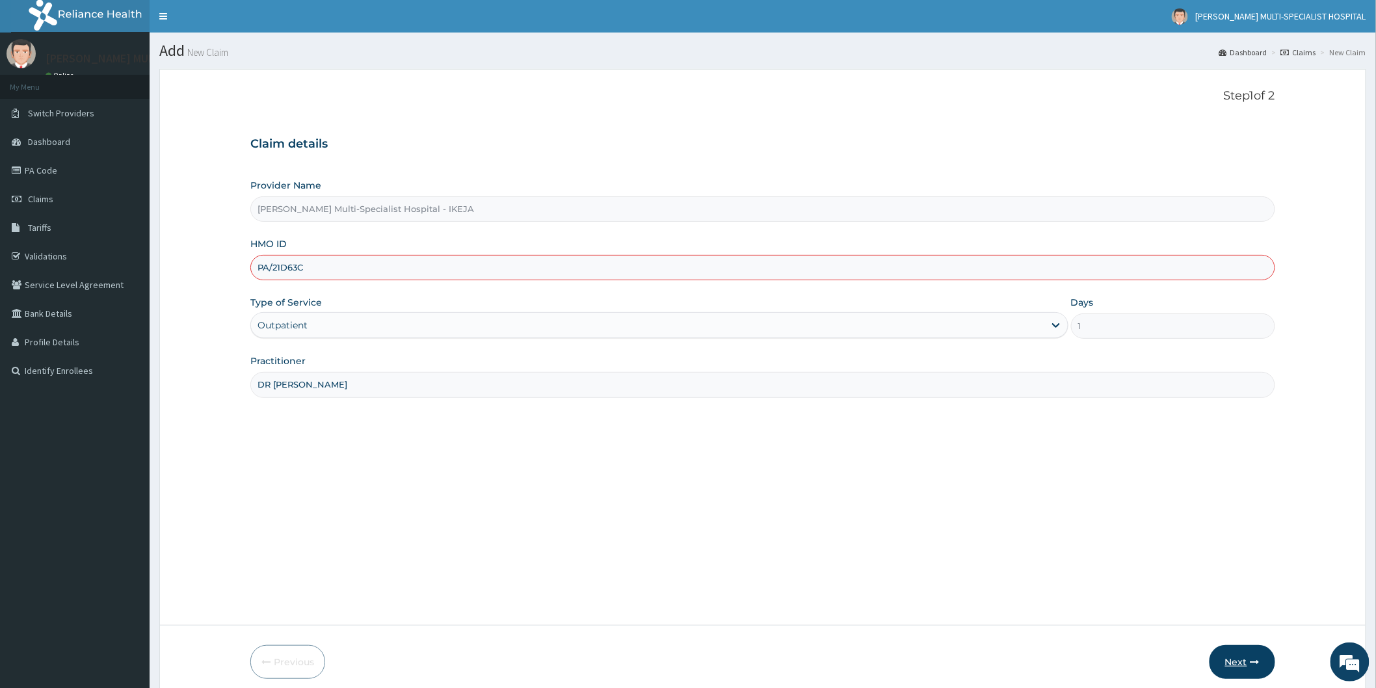
click at [1240, 654] on button "Next" at bounding box center [1243, 662] width 66 height 34
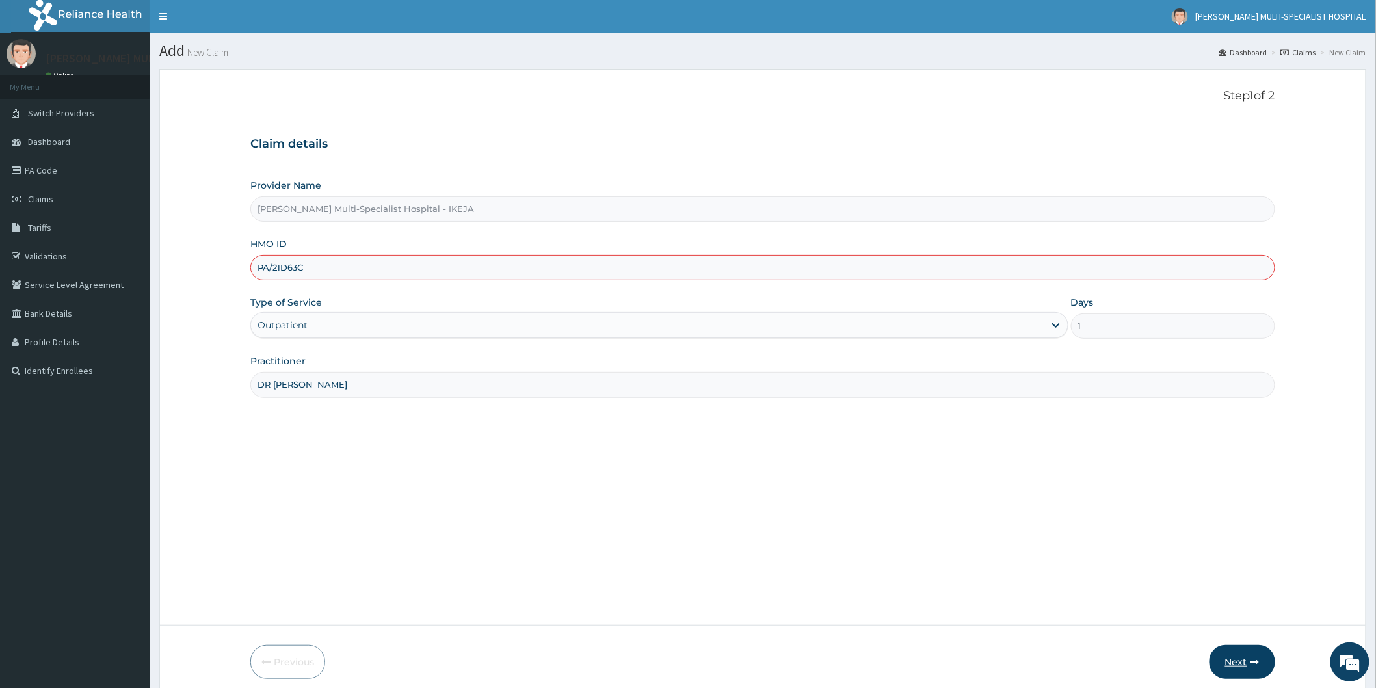
click at [1240, 654] on button "Next" at bounding box center [1243, 662] width 66 height 34
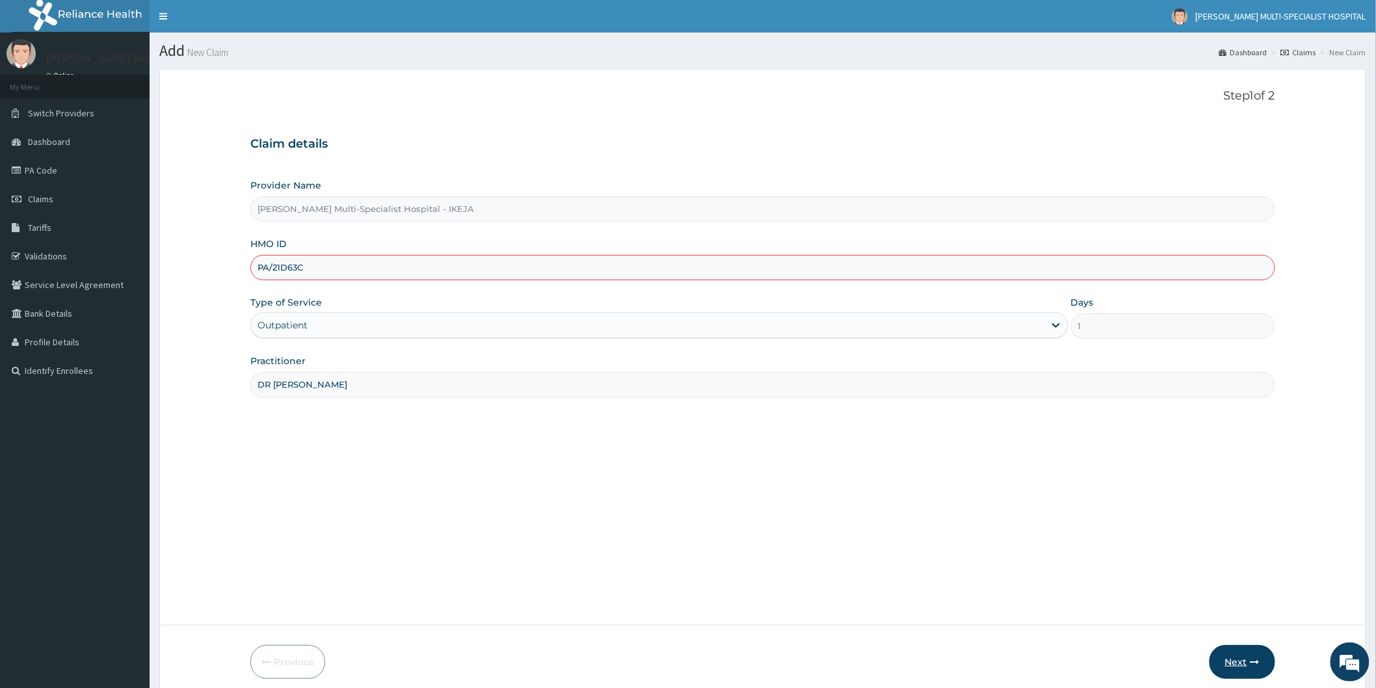
click at [1240, 654] on button "Next" at bounding box center [1243, 662] width 66 height 34
click at [1240, 653] on button "Next" at bounding box center [1243, 662] width 66 height 34
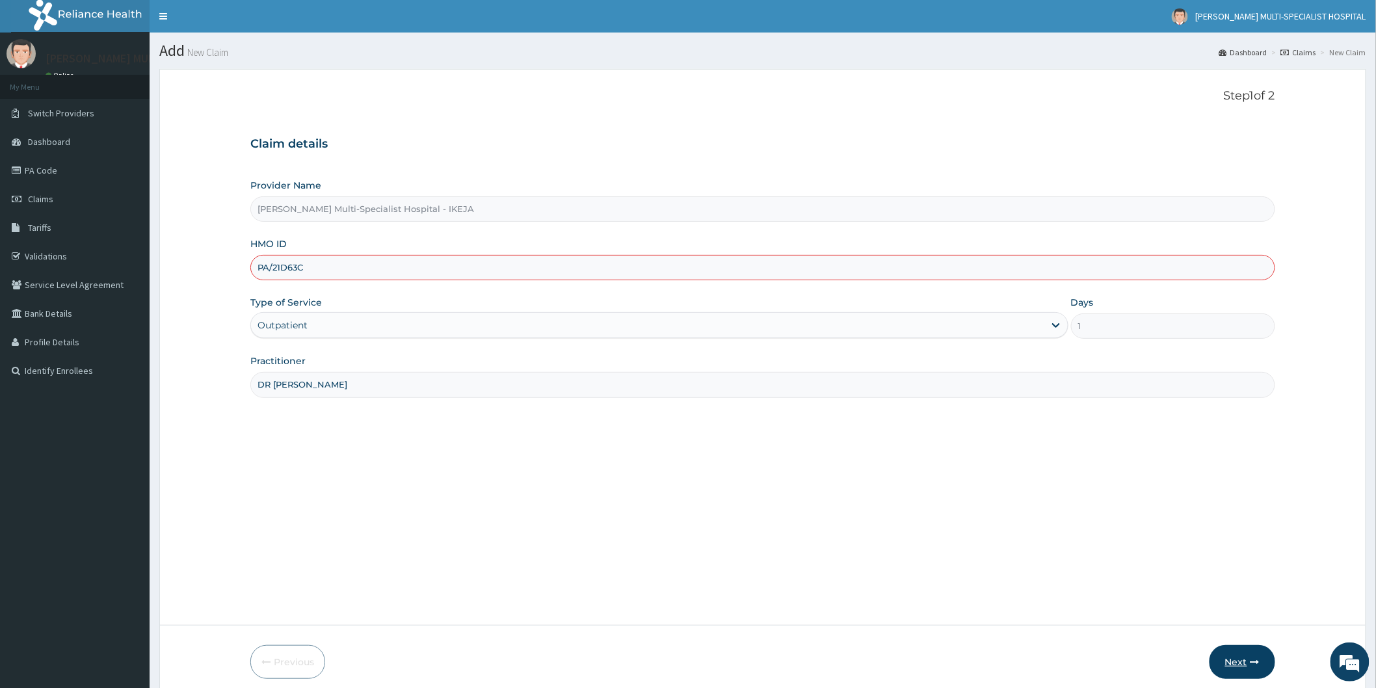
click at [1239, 653] on button "Next" at bounding box center [1243, 662] width 66 height 34
click at [1238, 653] on button "Next" at bounding box center [1243, 662] width 66 height 34
click at [1237, 652] on button "Next" at bounding box center [1243, 662] width 66 height 34
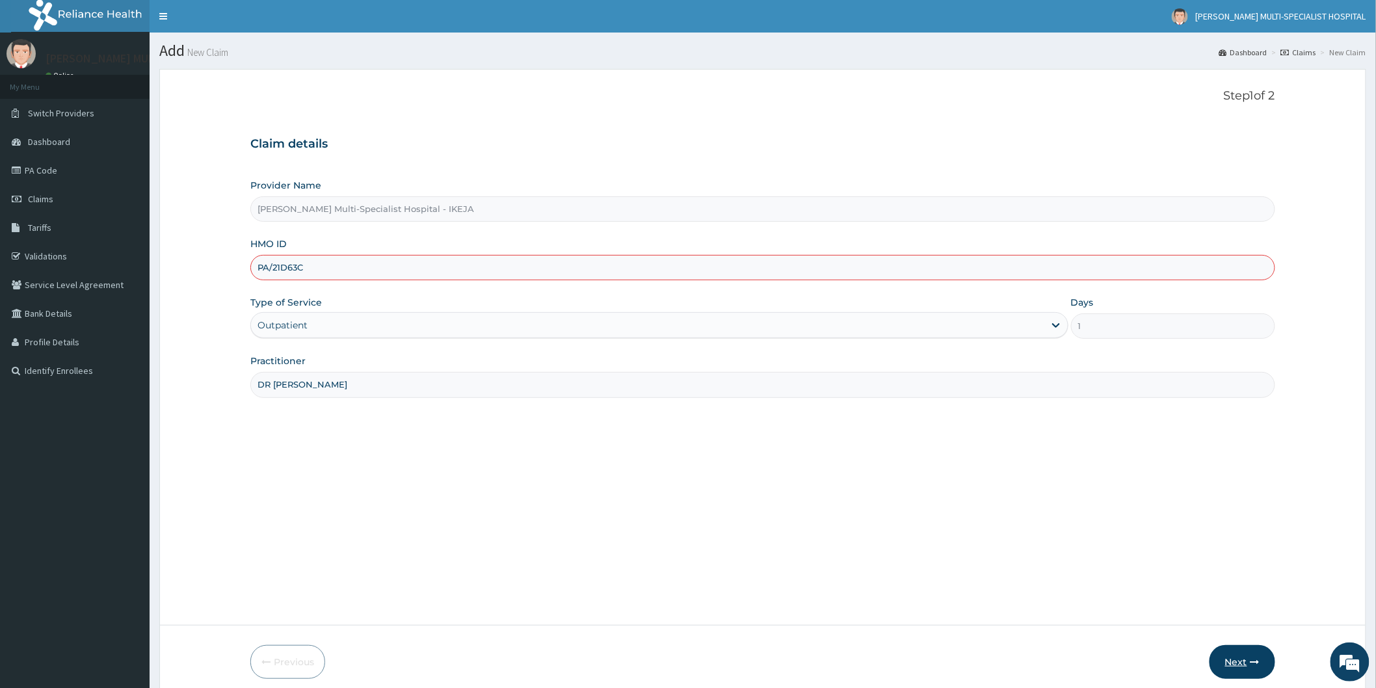
click at [1237, 652] on button "Next" at bounding box center [1243, 662] width 66 height 34
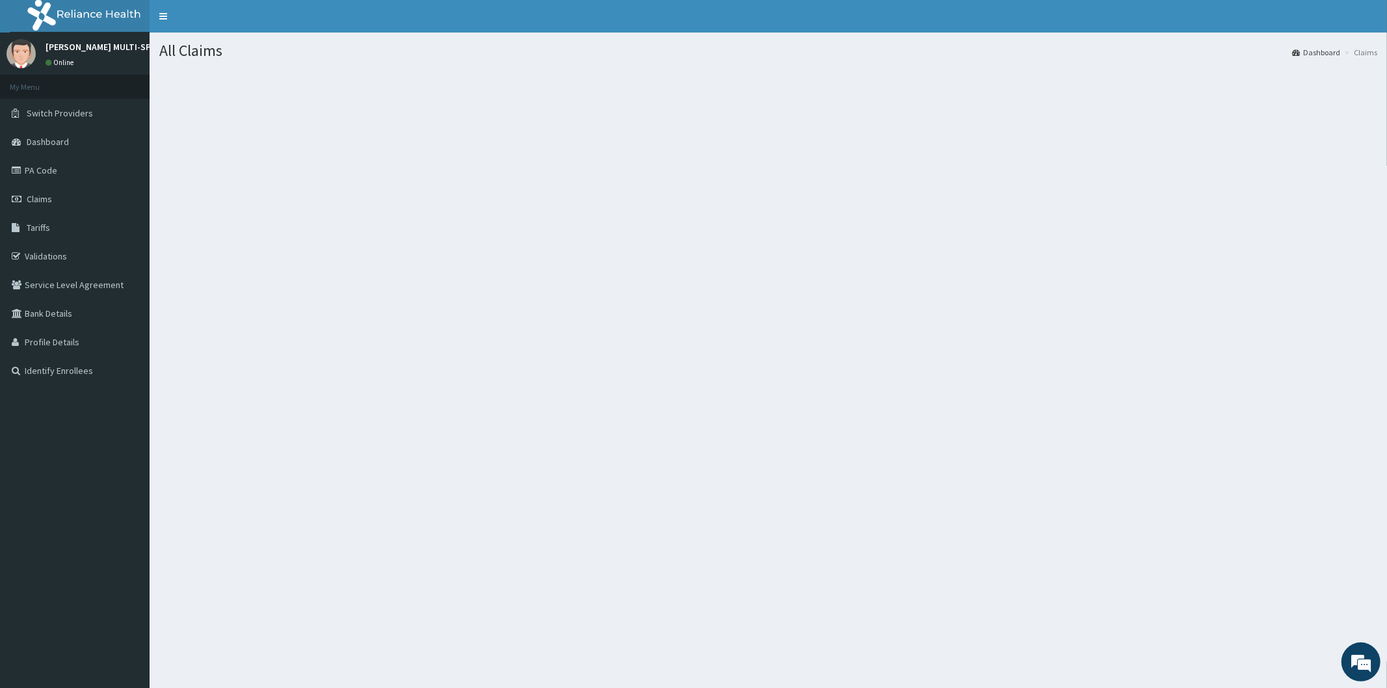
click at [567, 328] on div "All Claims Dashboard Claims" at bounding box center [769, 377] width 1238 height 688
click at [29, 193] on span "Claims" at bounding box center [39, 199] width 25 height 12
